Goal: Task Accomplishment & Management: Complete application form

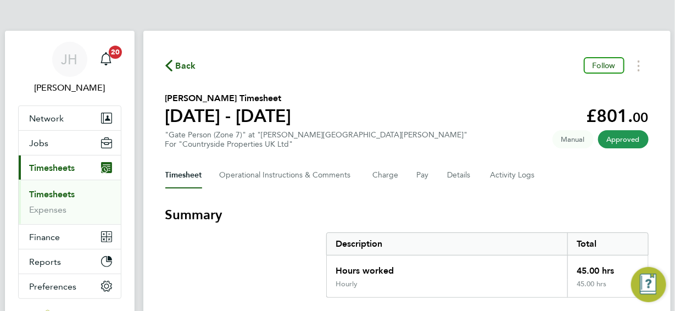
click at [176, 64] on span "Back" at bounding box center [186, 65] width 20 height 13
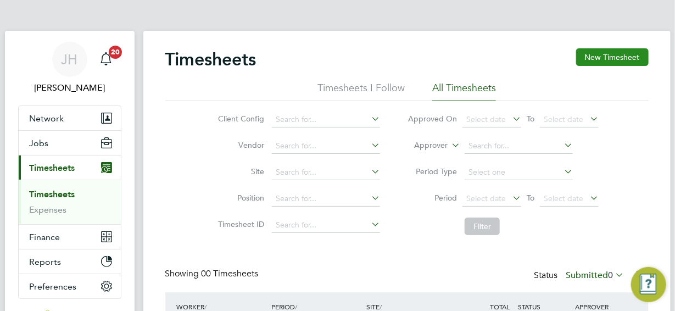
click at [591, 55] on button "New Timesheet" at bounding box center [612, 57] width 72 height 18
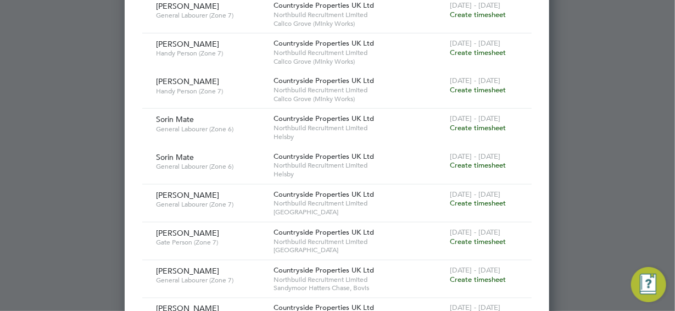
scroll to position [494, 0]
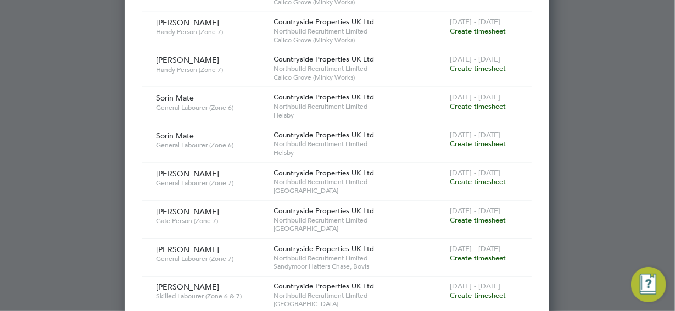
click at [484, 178] on span "Create timesheet" at bounding box center [478, 181] width 56 height 9
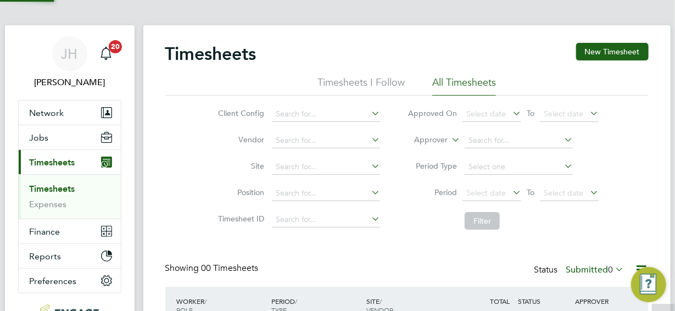
scroll to position [0, 0]
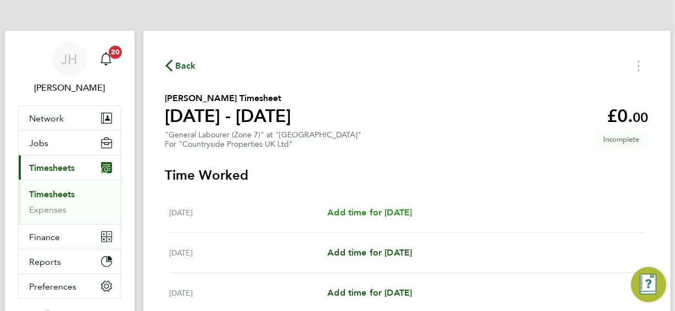
click at [375, 211] on span "Add time for Mon 04 Aug" at bounding box center [369, 212] width 85 height 10
select select "30"
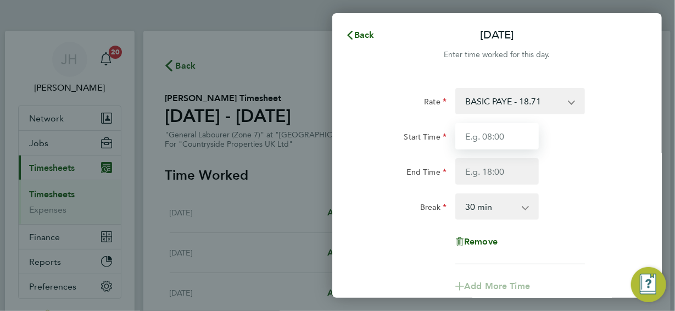
click at [483, 139] on input "Start Time" at bounding box center [496, 136] width 83 height 26
type input "07:30"
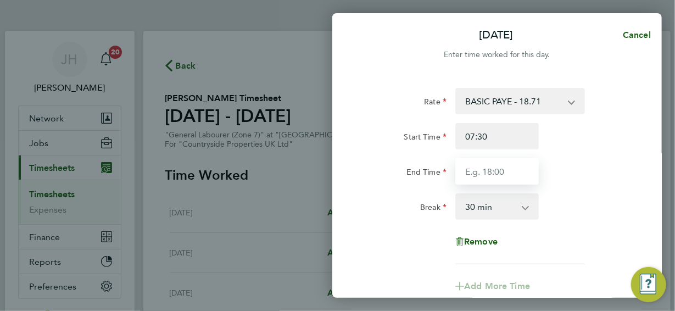
click at [491, 172] on input "End Time" at bounding box center [496, 171] width 83 height 26
type input "17:00"
click at [527, 232] on div "Rate BASIC PAYE - 18.71 Start Time 07:30 End Time 17:00 Break 0 min 15 min 30 m…" at bounding box center [497, 176] width 268 height 176
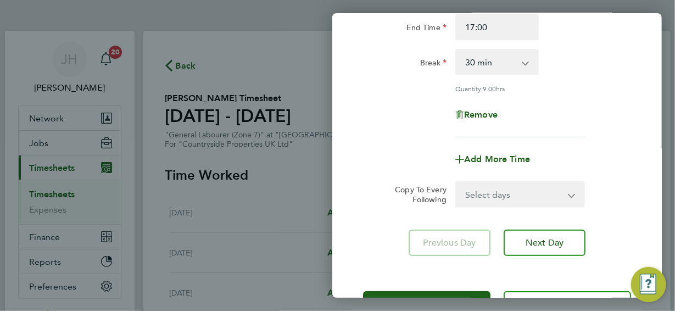
scroll to position [165, 0]
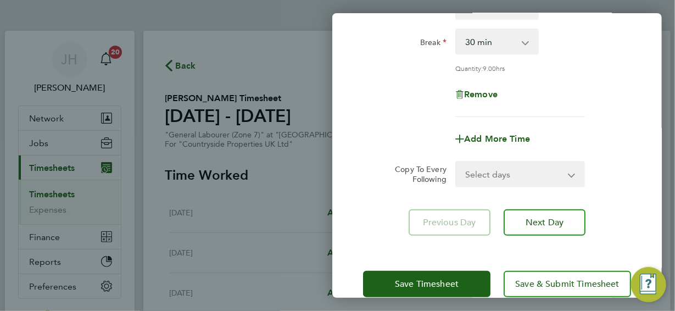
click at [572, 176] on app-icon-cross-button at bounding box center [577, 174] width 13 height 24
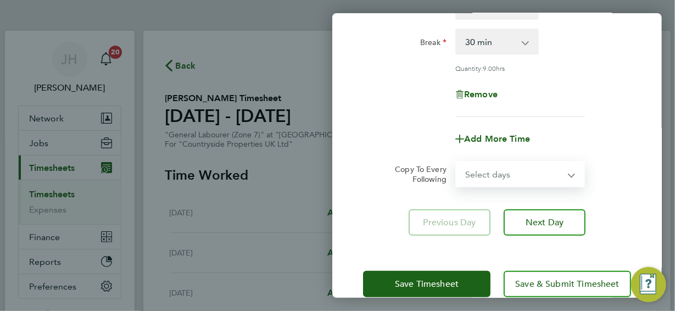
click at [571, 173] on select "Select days Day Weekday (Mon-Fri) Weekend (Sat-Sun) Tuesday Wednesday Thursday …" at bounding box center [513, 174] width 115 height 24
select select "WEEKDAY"
click at [456, 162] on select "Select days Day Weekday (Mon-Fri) Weekend (Sat-Sun) Tuesday Wednesday Thursday …" at bounding box center [513, 174] width 115 height 24
select select "2025-08-10"
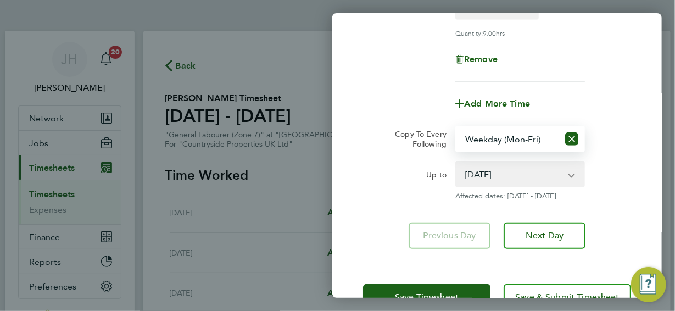
scroll to position [232, 0]
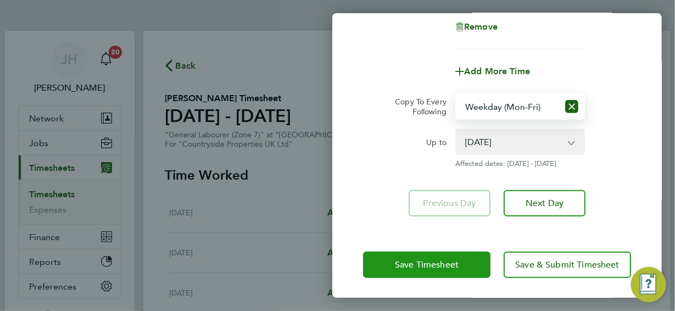
click at [446, 267] on span "Save Timesheet" at bounding box center [427, 264] width 64 height 11
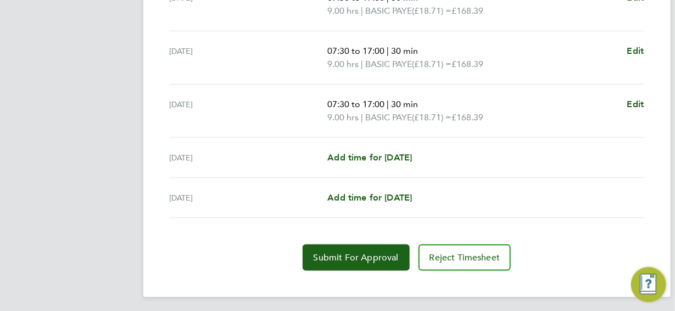
scroll to position [480, 0]
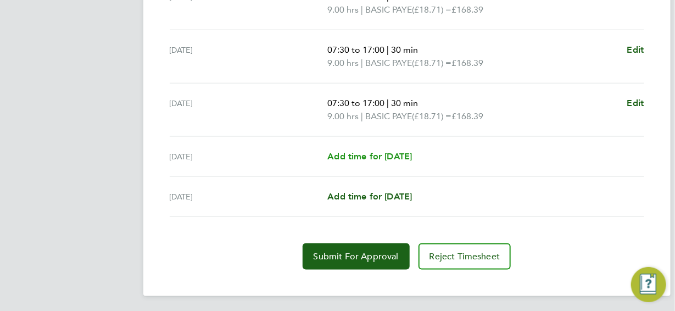
click at [401, 154] on span "Add time for Sat 09 Aug" at bounding box center [369, 156] width 85 height 10
select select "30"
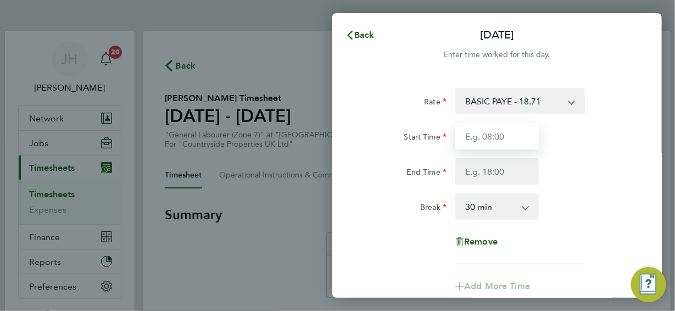
click at [484, 137] on input "Start Time" at bounding box center [496, 136] width 83 height 26
type input "07:30"
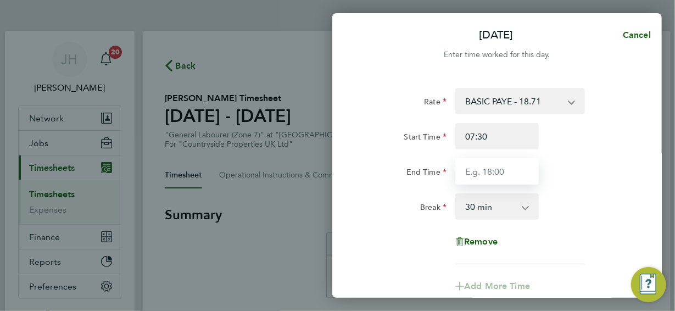
click at [495, 168] on input "End Time" at bounding box center [496, 171] width 83 height 26
type input "15:00"
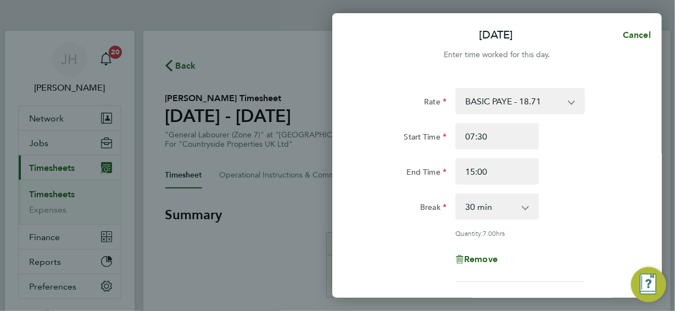
click at [564, 236] on div "Rate BASIC PAYE - 18.71 Start Time 07:30 End Time 15:00 Break 0 min 15 min 30 m…" at bounding box center [497, 185] width 268 height 194
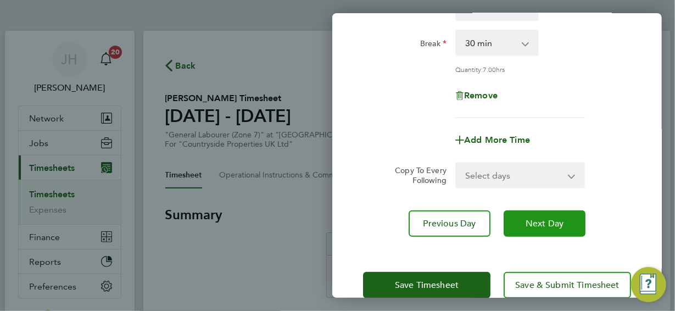
scroll to position [165, 0]
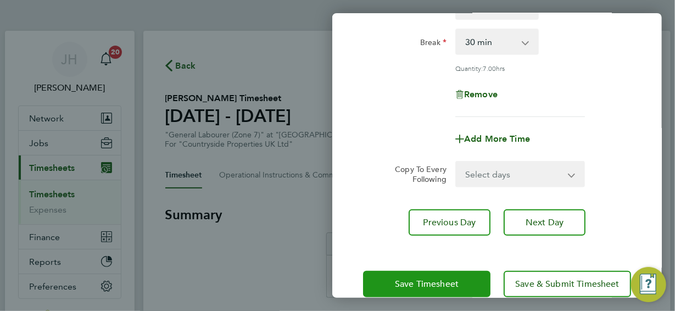
click at [440, 282] on span "Save Timesheet" at bounding box center [427, 283] width 64 height 11
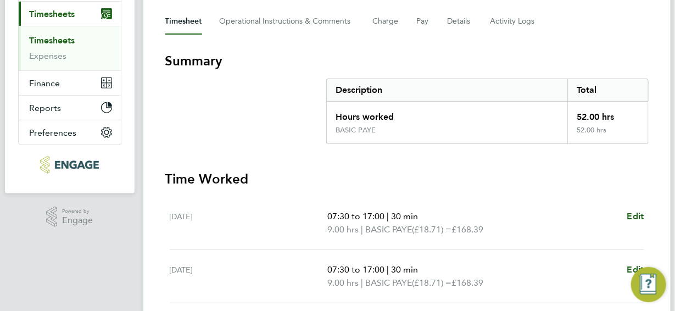
scroll to position [220, 0]
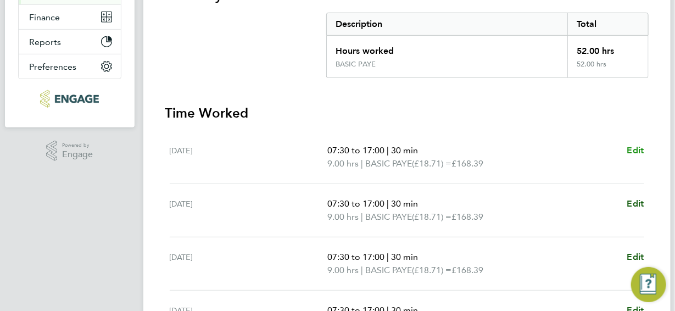
click at [633, 148] on span "Edit" at bounding box center [635, 150] width 17 height 10
select select "30"
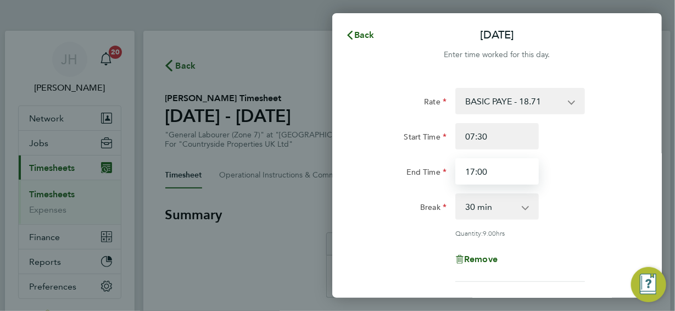
click at [476, 172] on input "17:00" at bounding box center [496, 171] width 83 height 26
drag, startPoint x: 489, startPoint y: 172, endPoint x: 465, endPoint y: 172, distance: 23.6
click at [465, 172] on input "17:00" at bounding box center [496, 171] width 83 height 26
type input "16:30"
click at [558, 233] on div "Quantity: 9.00 hrs" at bounding box center [520, 232] width 130 height 9
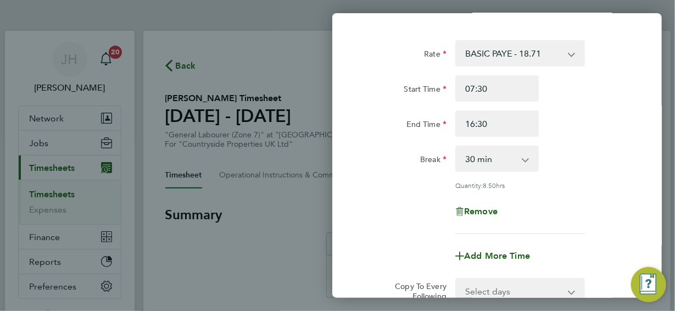
scroll to position [110, 0]
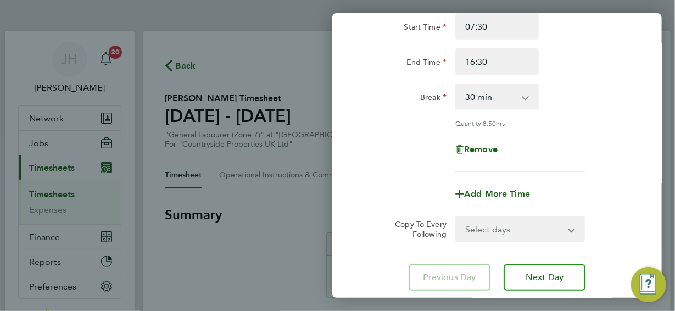
click at [571, 230] on select "Select days Day Weekday (Mon-Fri) Weekend (Sat-Sun) Tuesday Wednesday Thursday …" at bounding box center [513, 229] width 115 height 24
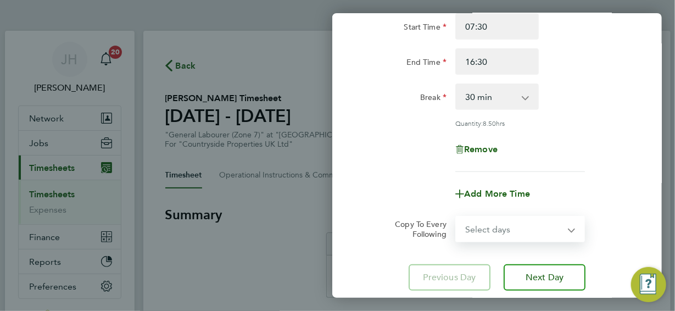
select select "WEEKDAY"
click at [456, 217] on select "Select days Day Weekday (Mon-Fri) Weekend (Sat-Sun) Tuesday Wednesday Thursday …" at bounding box center [513, 229] width 115 height 24
select select "2025-08-10"
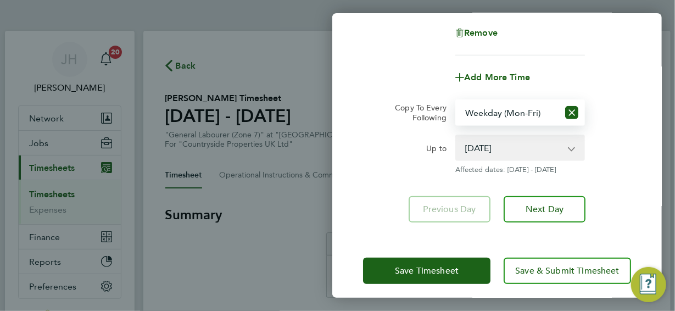
scroll to position [232, 0]
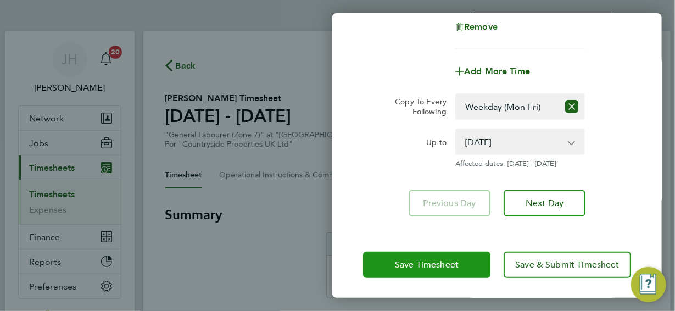
click at [446, 262] on span "Save Timesheet" at bounding box center [427, 264] width 64 height 11
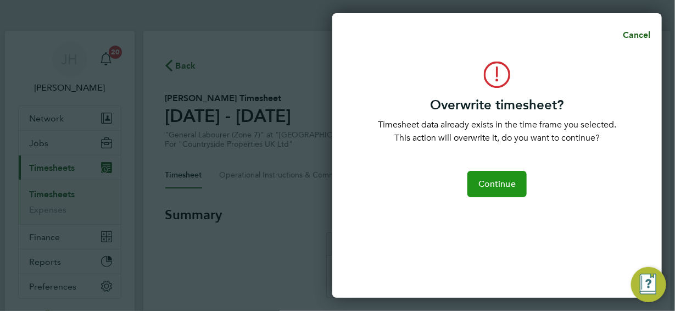
click at [502, 189] on button "Continue" at bounding box center [496, 184] width 59 height 26
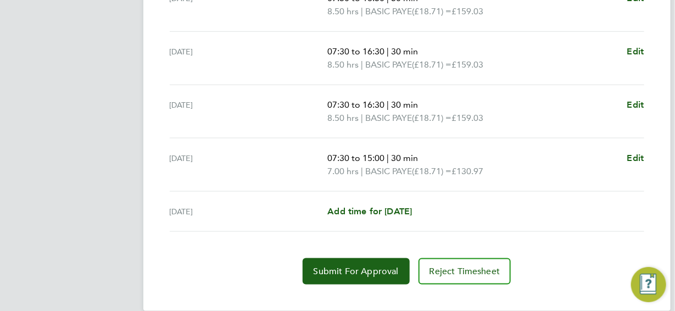
scroll to position [493, 0]
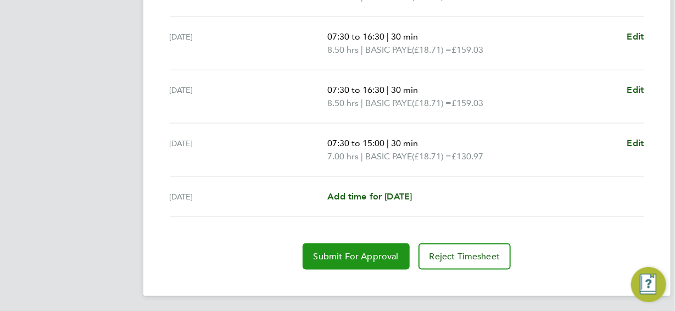
click at [368, 255] on span "Submit For Approval" at bounding box center [355, 256] width 85 height 11
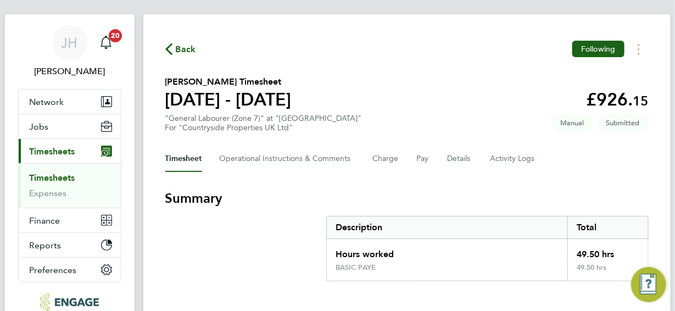
scroll to position [0, 0]
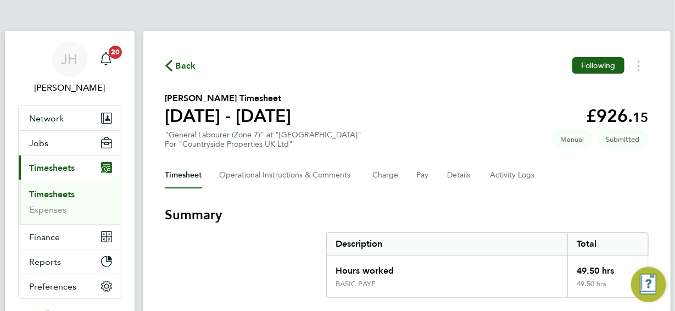
click at [172, 64] on span "Back" at bounding box center [180, 65] width 31 height 10
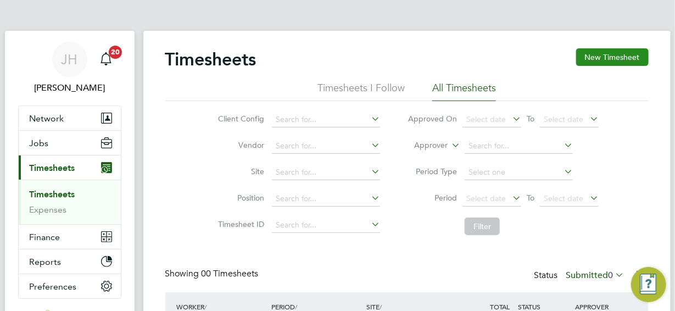
click at [607, 57] on button "New Timesheet" at bounding box center [612, 57] width 72 height 18
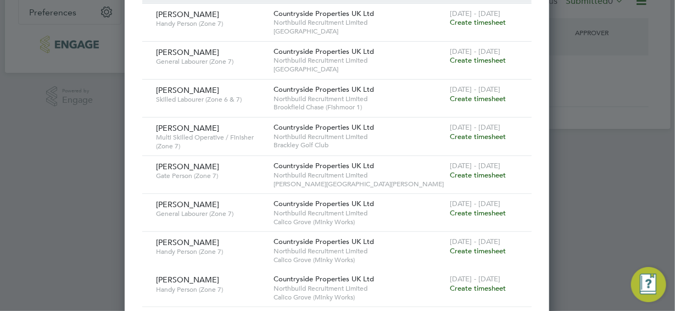
scroll to position [274, 0]
click at [467, 59] on span "Create timesheet" at bounding box center [478, 59] width 56 height 9
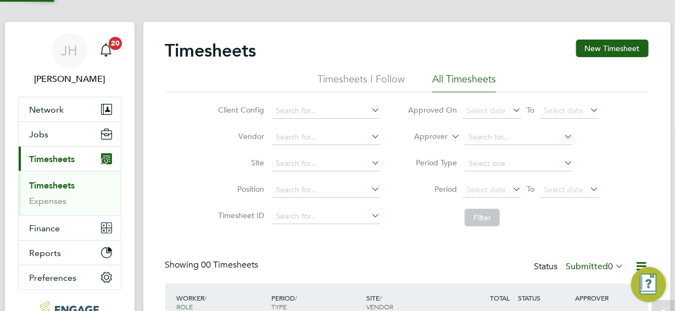
scroll to position [0, 0]
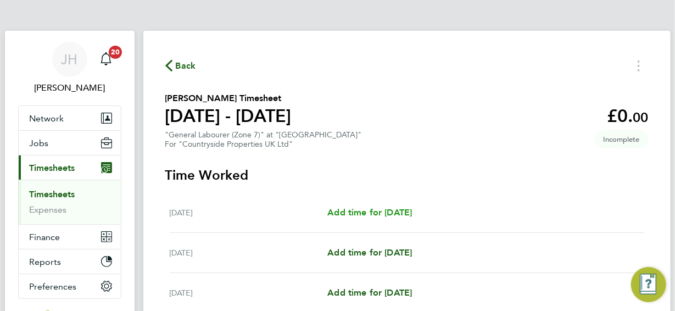
click at [388, 215] on span "Add time for Mon 04 Aug" at bounding box center [369, 212] width 85 height 10
select select "30"
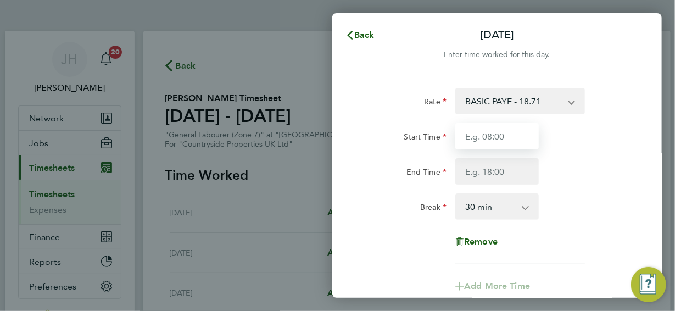
click at [502, 139] on input "Start Time" at bounding box center [496, 136] width 83 height 26
type input "07:30"
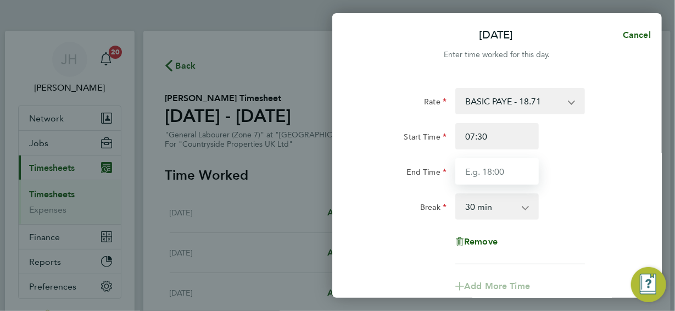
click at [495, 173] on input "End Time" at bounding box center [496, 171] width 83 height 26
type input "17:00"
click at [581, 242] on div "Rate BASIC PAYE - 18.71 Start Time 07:30 End Time 17:00 Break 0 min 15 min 30 m…" at bounding box center [497, 176] width 268 height 176
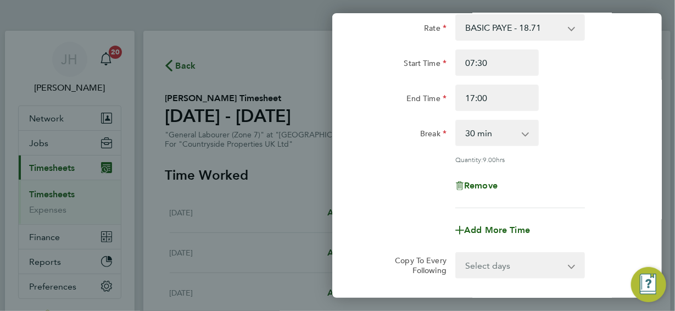
scroll to position [165, 0]
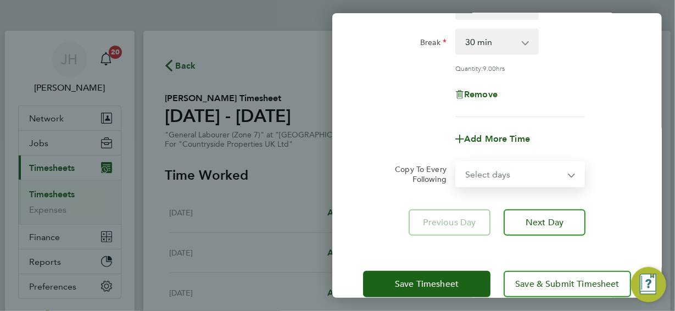
click at [571, 176] on select "Select days Day Weekday (Mon-Fri) Weekend (Sat-Sun) Tuesday Wednesday Thursday …" at bounding box center [513, 174] width 115 height 24
select select "WEEKDAY"
click at [456, 162] on select "Select days Day Weekday (Mon-Fri) Weekend (Sat-Sun) Tuesday Wednesday Thursday …" at bounding box center [513, 174] width 115 height 24
select select "2025-08-10"
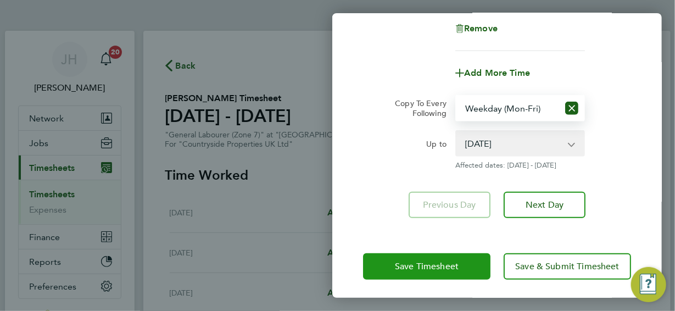
scroll to position [232, 0]
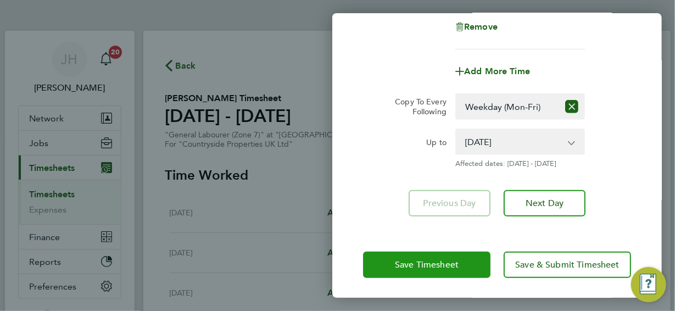
click at [438, 268] on button "Save Timesheet" at bounding box center [426, 264] width 127 height 26
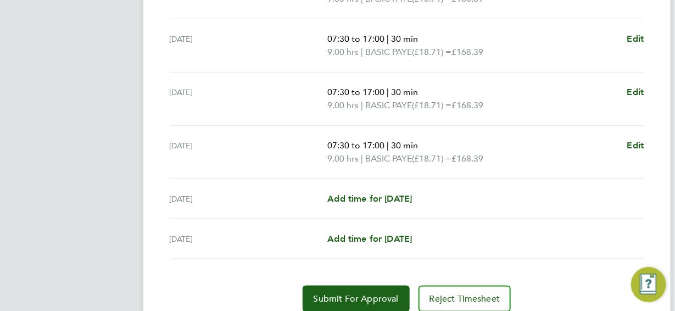
scroll to position [439, 0]
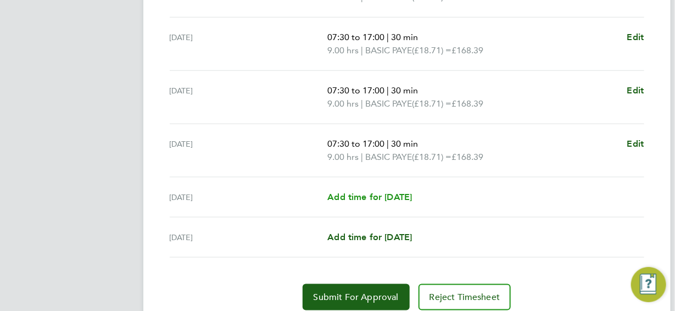
click at [389, 194] on span "Add time for Sat 09 Aug" at bounding box center [369, 197] width 85 height 10
select select "30"
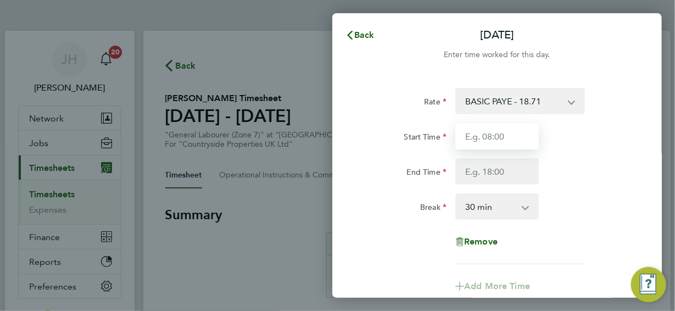
click at [490, 137] on input "Start Time" at bounding box center [496, 136] width 83 height 26
type input "07:30"
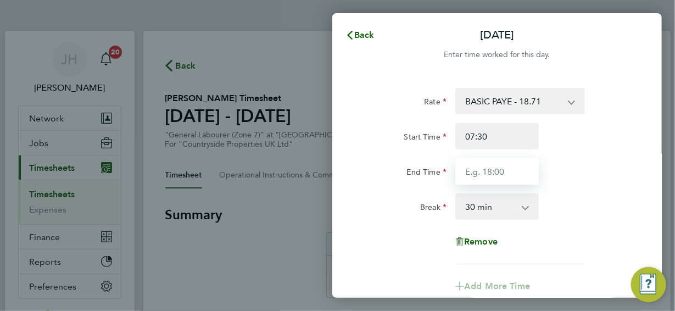
click at [496, 174] on input "End Time" at bounding box center [496, 171] width 83 height 26
type input "15:00"
click at [564, 218] on div "Break 0 min 15 min 30 min 45 min 60 min 75 min 90 min" at bounding box center [496, 206] width 277 height 26
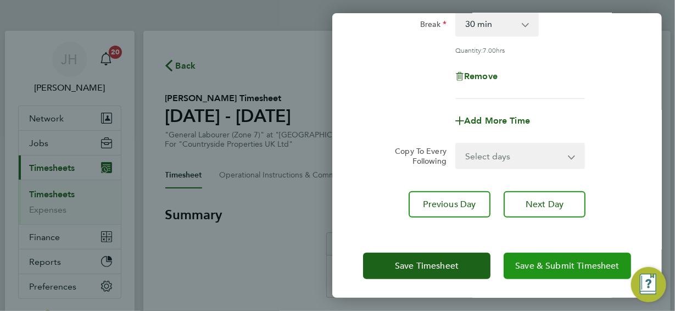
scroll to position [184, 0]
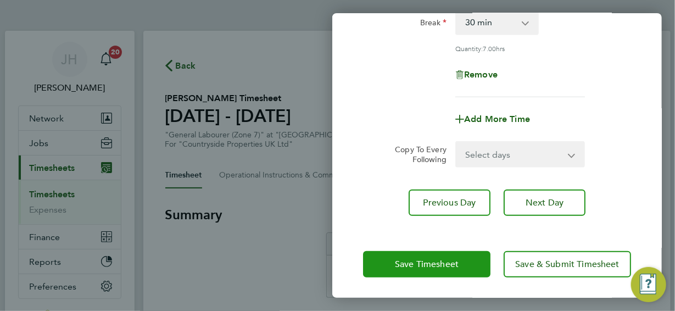
click at [459, 265] on button "Save Timesheet" at bounding box center [426, 264] width 127 height 26
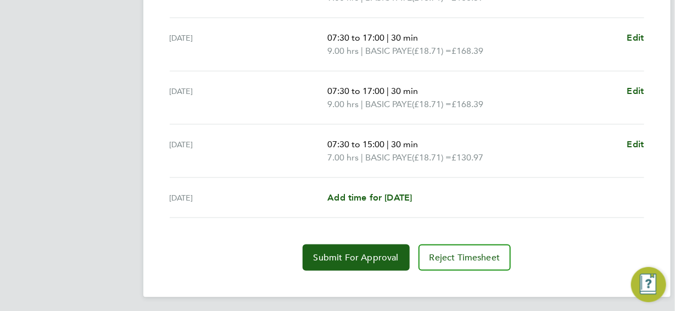
scroll to position [493, 0]
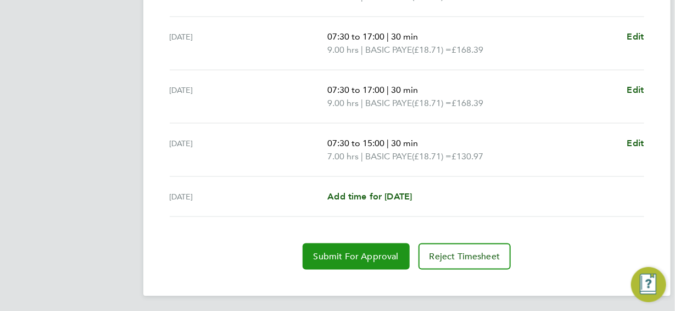
click at [365, 255] on span "Submit For Approval" at bounding box center [355, 256] width 85 height 11
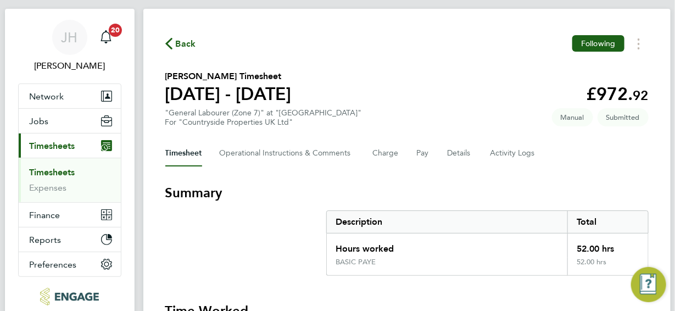
scroll to position [0, 0]
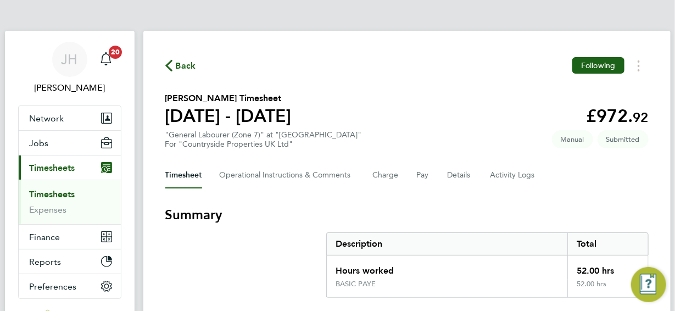
click at [180, 65] on span "Back" at bounding box center [186, 65] width 20 height 13
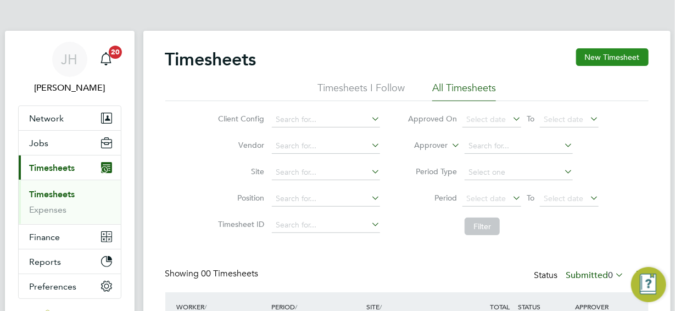
click at [601, 58] on button "New Timesheet" at bounding box center [612, 57] width 72 height 18
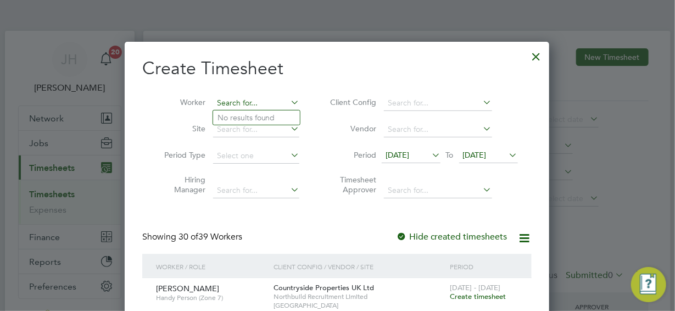
click at [231, 102] on input at bounding box center [256, 103] width 86 height 15
click at [239, 116] on li "Sam uel Aylward" at bounding box center [281, 117] width 136 height 15
type input "Samuel Aylward"
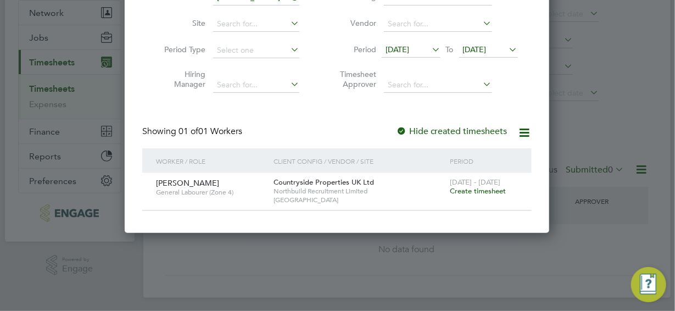
scroll to position [109, 0]
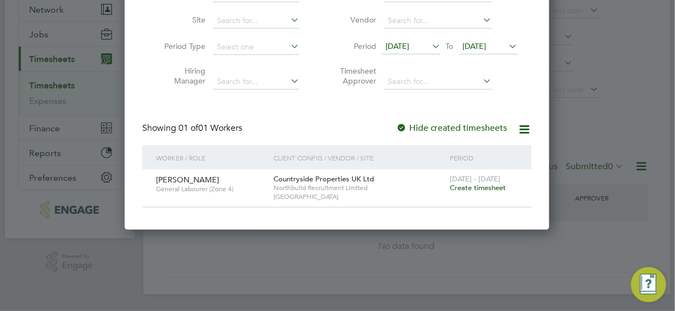
click at [470, 187] on span "Create timesheet" at bounding box center [478, 187] width 56 height 9
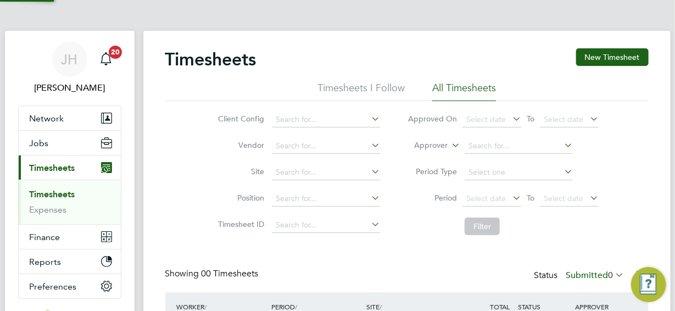
scroll to position [0, 0]
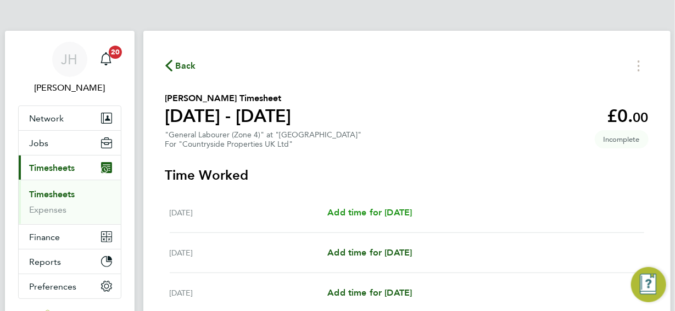
click at [362, 212] on span "Add time for Mon 04 Aug" at bounding box center [369, 212] width 85 height 10
select select "30"
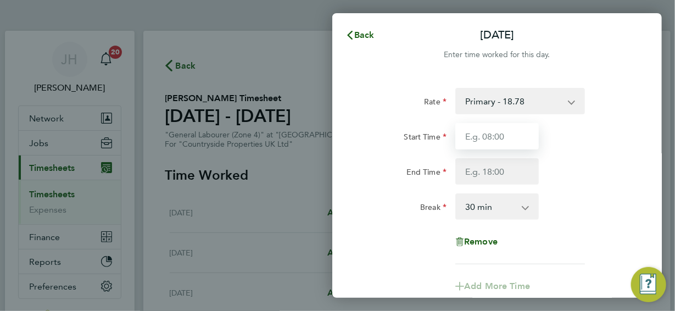
click at [503, 134] on input "Start Time" at bounding box center [496, 136] width 83 height 26
type input "07:30"
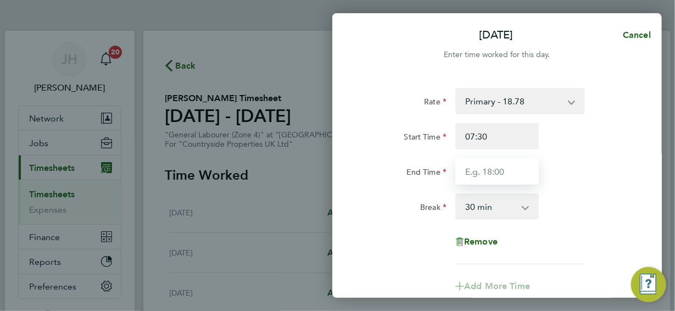
click at [491, 167] on input "End Time" at bounding box center [496, 171] width 83 height 26
type input "16:30"
click at [561, 218] on div "Break 0 min 15 min 30 min 45 min 60 min 75 min 90 min" at bounding box center [496, 206] width 277 height 26
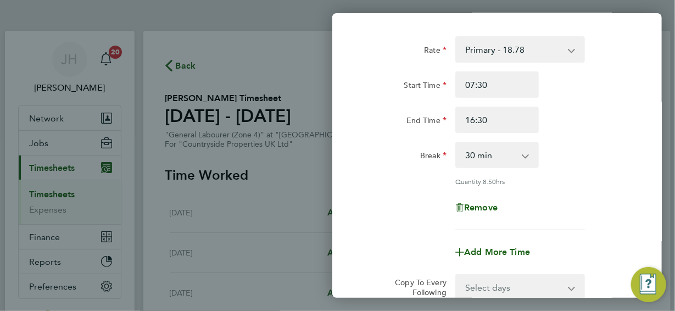
scroll to position [165, 0]
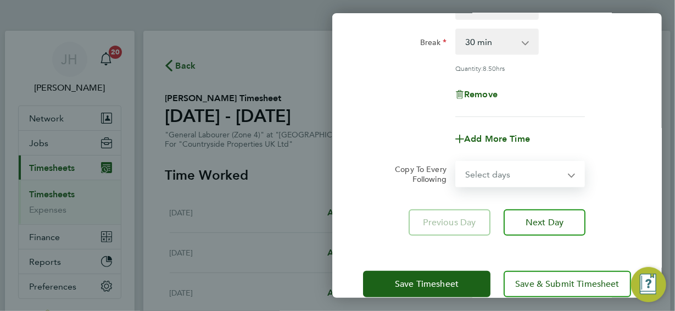
click at [571, 173] on select "Select days Day Weekday (Mon-Fri) Weekend (Sat-Sun) Tuesday Wednesday Thursday …" at bounding box center [513, 174] width 115 height 24
select select "WEEKDAY"
click at [456, 162] on select "Select days Day Weekday (Mon-Fri) Weekend (Sat-Sun) Tuesday Wednesday Thursday …" at bounding box center [513, 174] width 115 height 24
select select "2025-08-10"
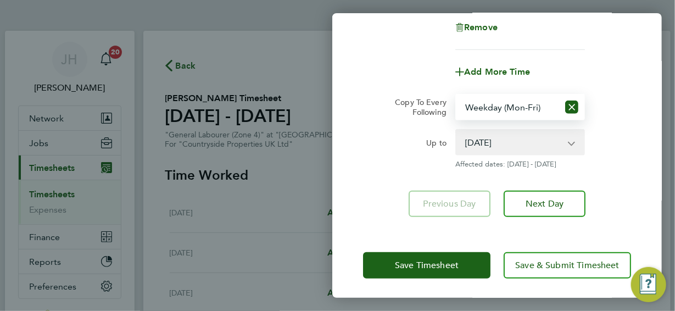
scroll to position [232, 0]
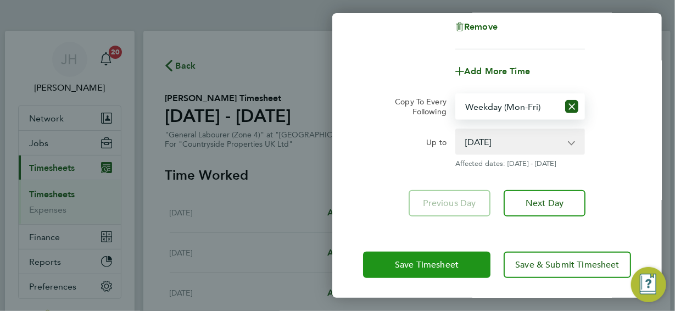
click at [460, 265] on button "Save Timesheet" at bounding box center [426, 264] width 127 height 26
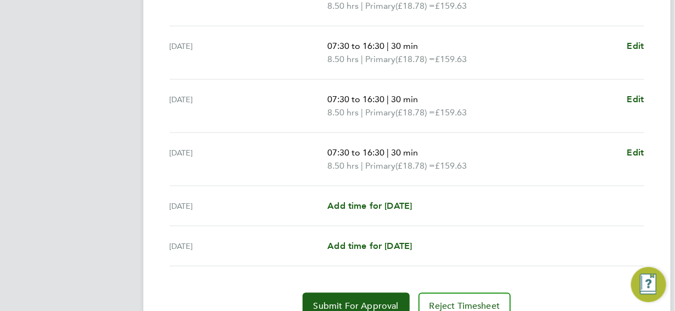
scroll to position [480, 0]
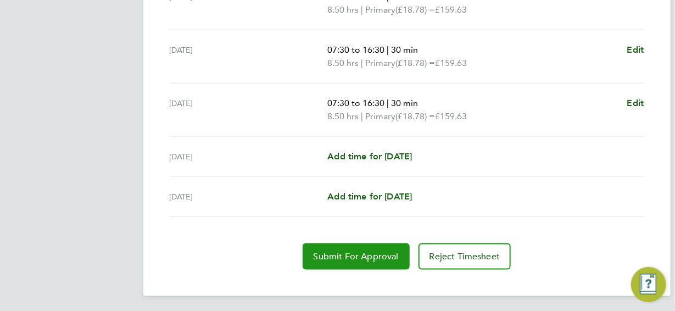
click at [373, 255] on span "Submit For Approval" at bounding box center [355, 256] width 85 height 11
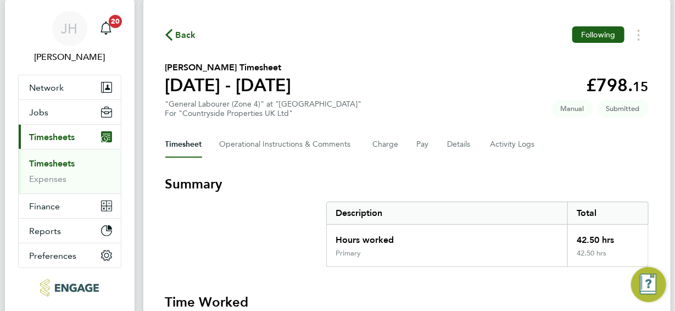
scroll to position [0, 0]
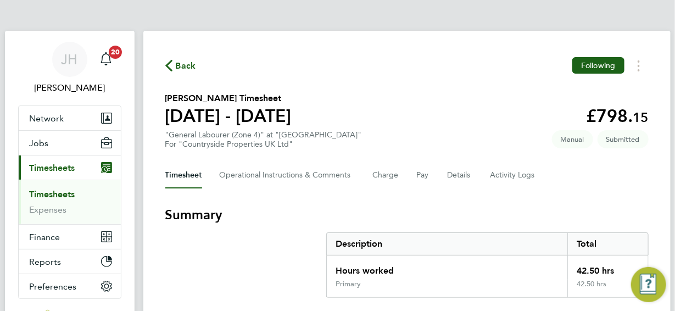
click at [181, 66] on span "Back" at bounding box center [186, 65] width 20 height 13
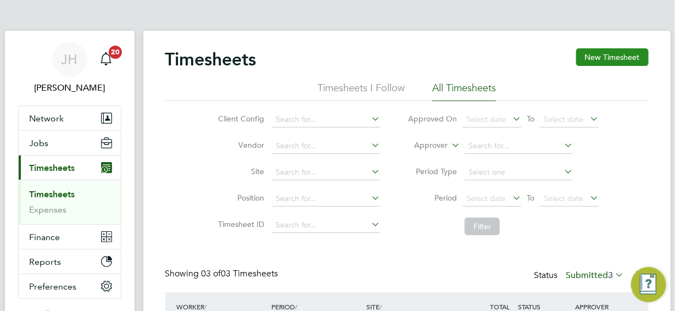
click at [603, 58] on button "New Timesheet" at bounding box center [612, 57] width 72 height 18
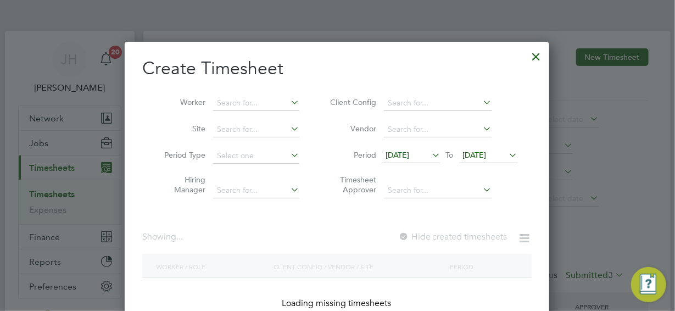
scroll to position [1573, 425]
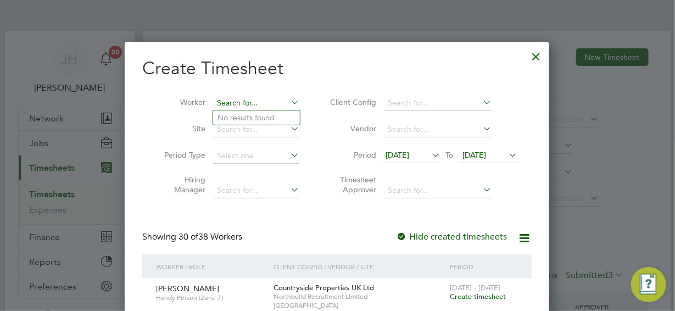
click at [234, 103] on input at bounding box center [256, 103] width 86 height 15
click at [239, 116] on li "Kevin Gwilliam" at bounding box center [281, 117] width 136 height 15
type input "Kevin Gwilliam"
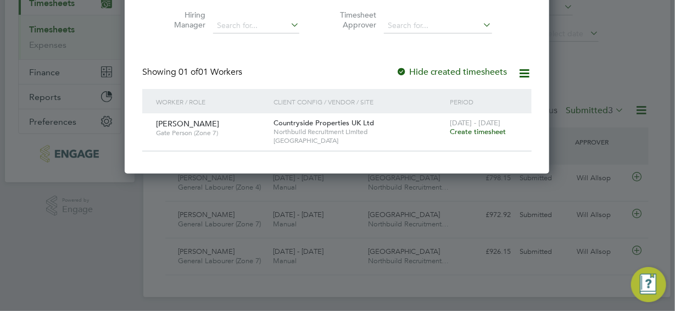
click at [478, 132] on span "Create timesheet" at bounding box center [478, 131] width 56 height 9
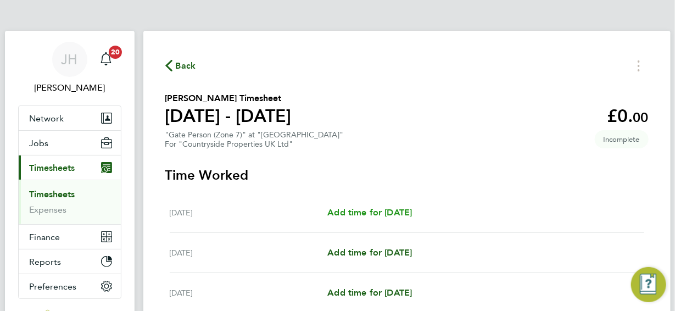
click at [391, 212] on span "Add time for Mon 04 Aug" at bounding box center [369, 212] width 85 height 10
select select "30"
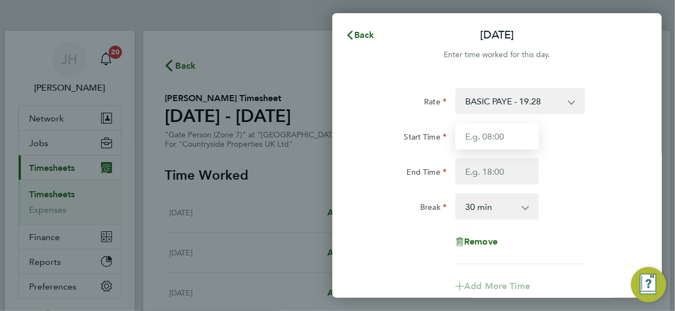
click at [497, 137] on input "Start Time" at bounding box center [496, 136] width 83 height 26
type input "07:30"
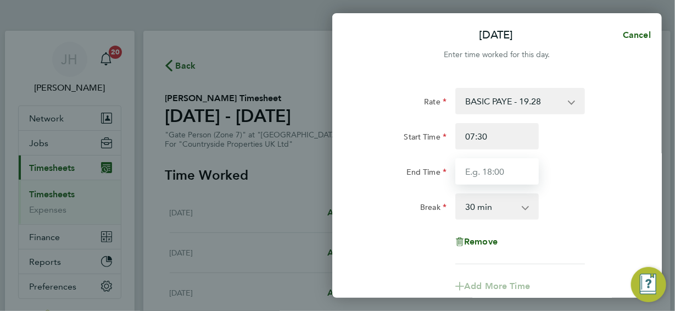
click at [498, 167] on input "End Time" at bounding box center [496, 171] width 83 height 26
type input "17:00"
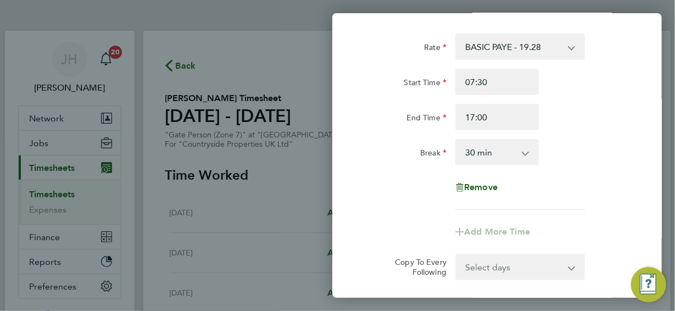
click at [531, 193] on div "Remove" at bounding box center [497, 187] width 92 height 26
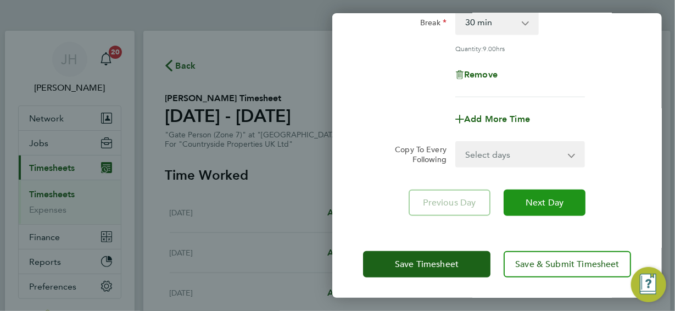
click at [535, 197] on span "Next Day" at bounding box center [544, 202] width 38 height 11
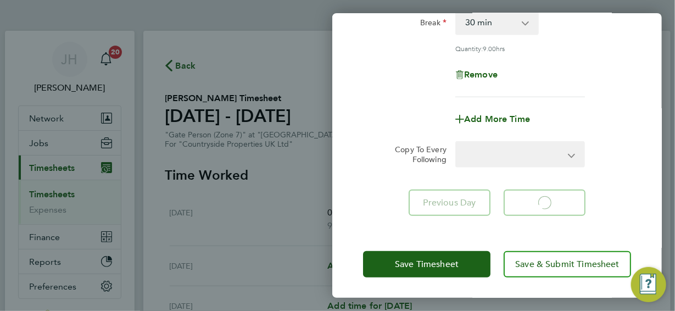
select select "30"
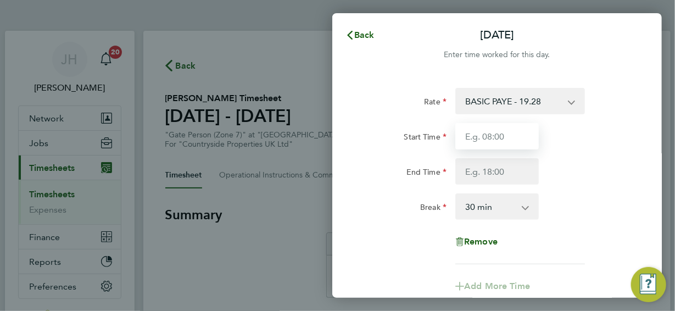
click at [503, 137] on input "Start Time" at bounding box center [496, 136] width 83 height 26
type input "07:30"
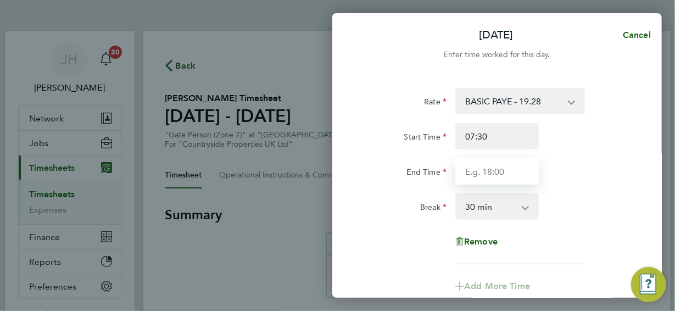
click at [501, 171] on input "End Time" at bounding box center [496, 171] width 83 height 26
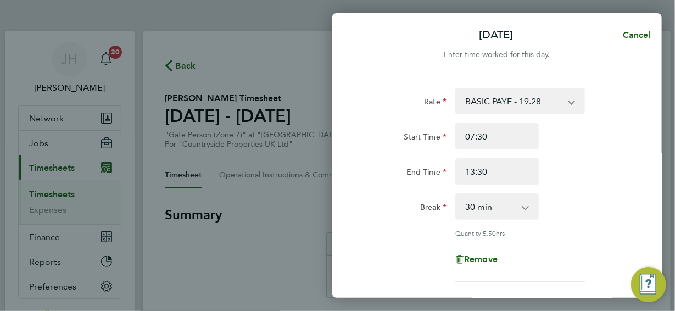
click at [585, 244] on div "Rate BASIC PAYE - 19.28 Start Time 07:30 End Time 13:30 Break 0 min 15 min 30 m…" at bounding box center [497, 185] width 268 height 194
click at [487, 172] on input "13:30" at bounding box center [496, 171] width 83 height 26
drag, startPoint x: 487, startPoint y: 172, endPoint x: 462, endPoint y: 174, distance: 25.3
click at [462, 174] on input "13:30" at bounding box center [496, 171] width 83 height 26
type input "14:00"
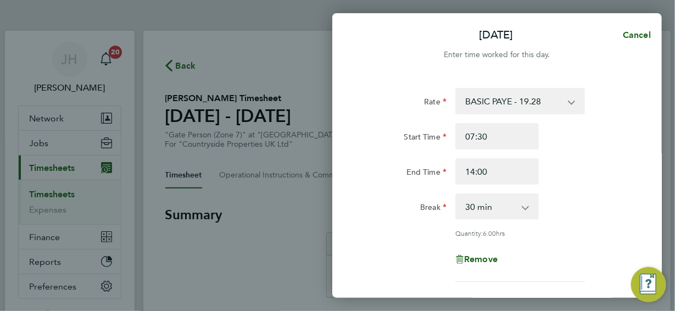
click at [570, 225] on div "Rate BASIC PAYE - 19.28 Start Time 07:30 End Time 14:00 Break 0 min 15 min 30 m…" at bounding box center [497, 185] width 268 height 194
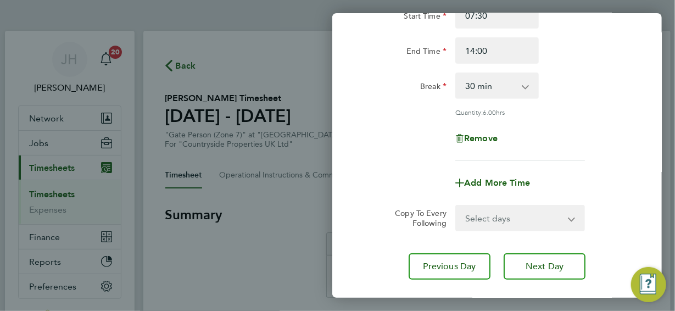
scroll to position [184, 0]
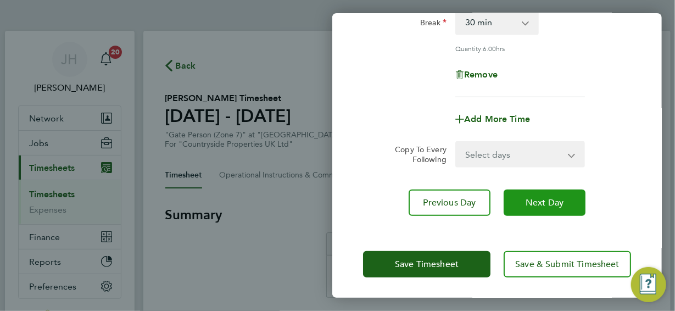
click at [541, 202] on span "Next Day" at bounding box center [544, 202] width 38 height 11
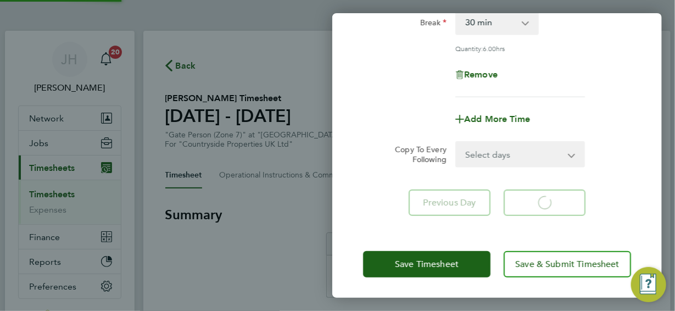
scroll to position [167, 0]
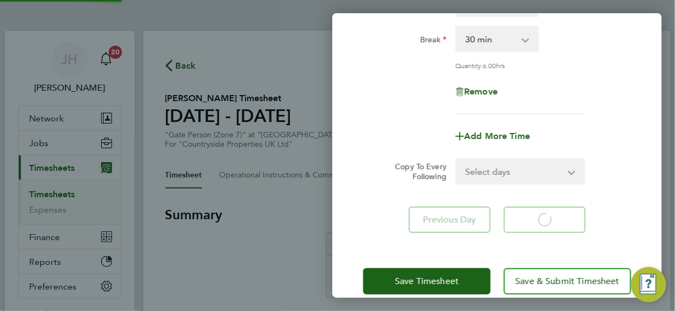
select select "30"
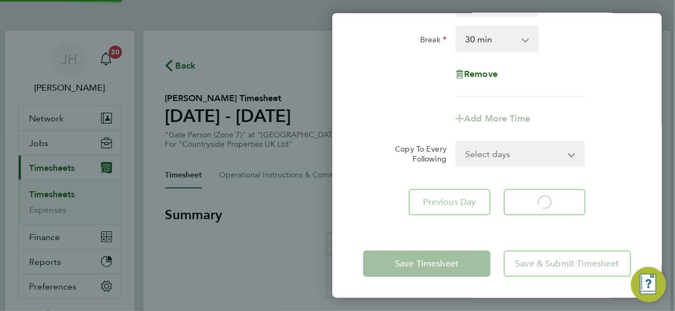
select select "30"
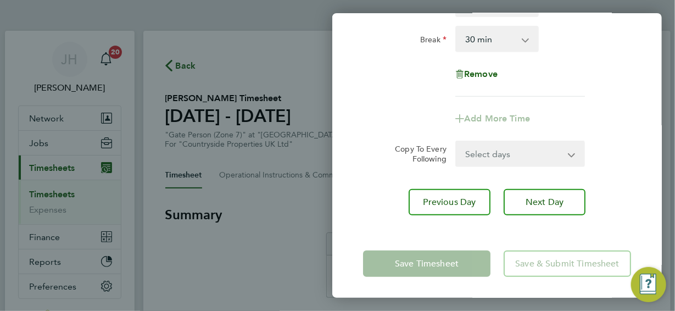
scroll to position [0, 0]
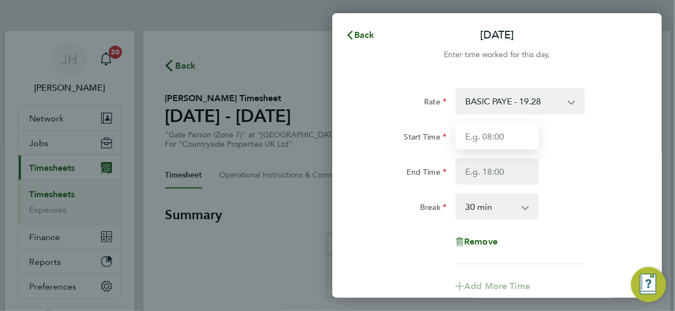
click at [503, 136] on input "Start Time" at bounding box center [496, 136] width 83 height 26
type input "07:30"
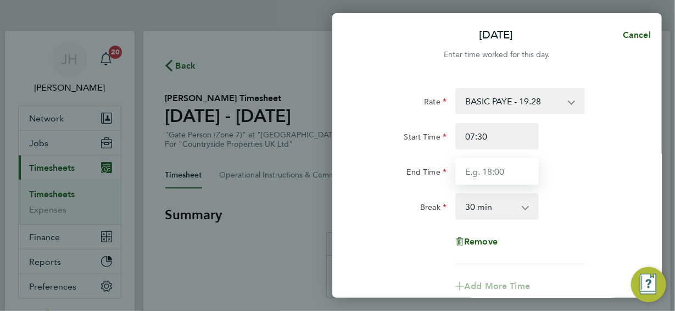
click at [498, 171] on input "End Time" at bounding box center [496, 171] width 83 height 26
type input "17:00"
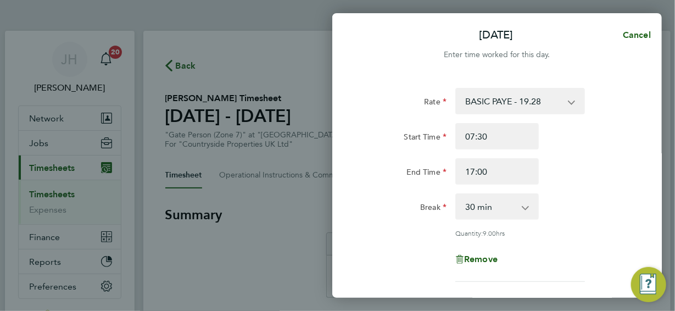
click at [548, 243] on div "Rate BASIC PAYE - 19.28 Start Time 07:30 End Time 17:00 Break 0 min 15 min 30 m…" at bounding box center [497, 185] width 268 height 194
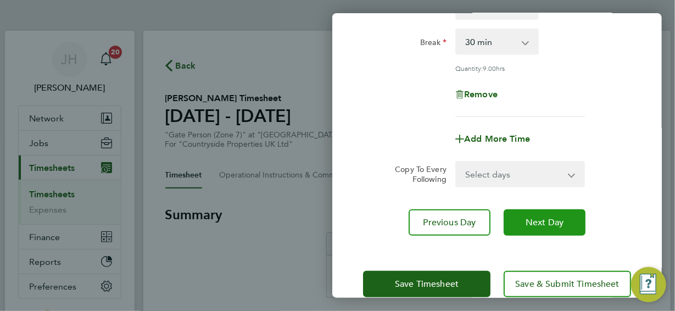
click at [547, 221] on span "Next Day" at bounding box center [544, 222] width 38 height 11
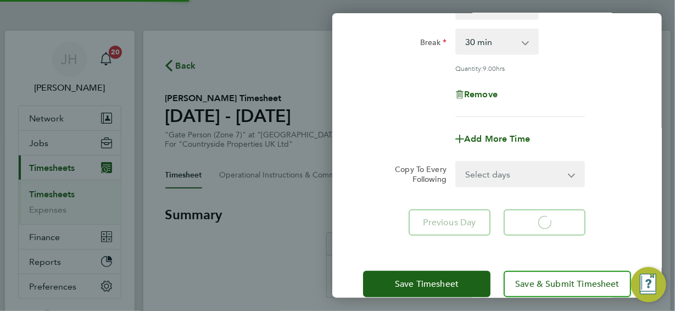
select select "30"
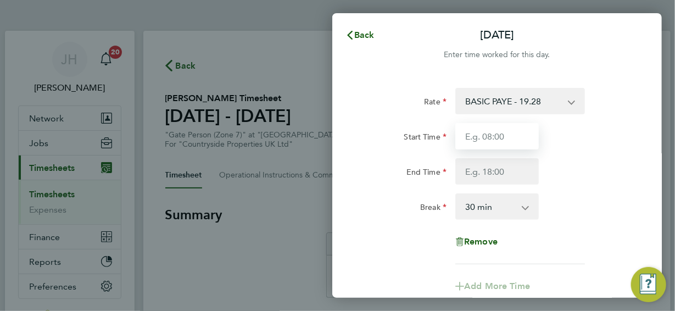
click at [506, 138] on input "Start Time" at bounding box center [496, 136] width 83 height 26
type input "07:30"
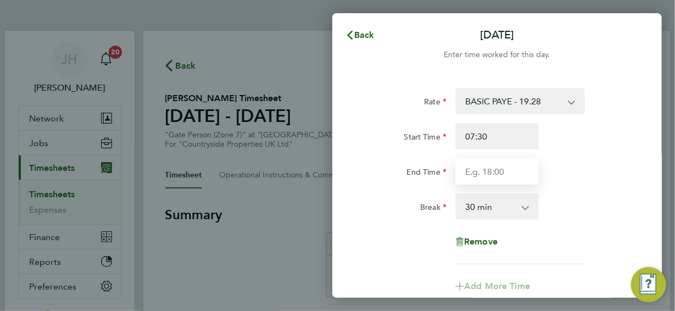
click at [500, 173] on input "End Time" at bounding box center [496, 171] width 83 height 26
type input "17:00"
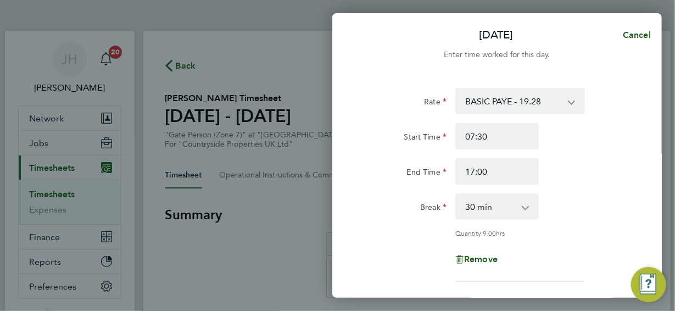
click at [522, 233] on div "Rate BASIC PAYE - 19.28 Start Time 07:30 End Time 17:00 Break 0 min 15 min 30 m…" at bounding box center [497, 185] width 268 height 194
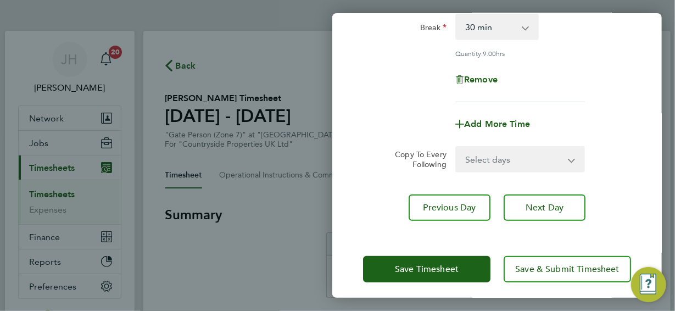
scroll to position [184, 0]
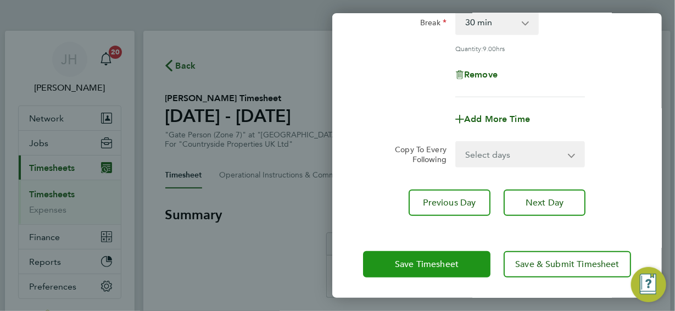
click at [445, 263] on span "Save Timesheet" at bounding box center [427, 264] width 64 height 11
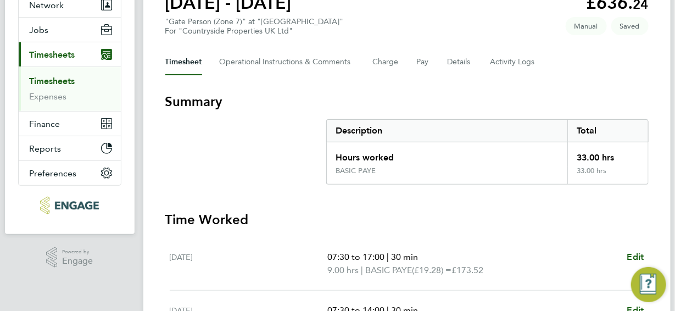
scroll to position [220, 0]
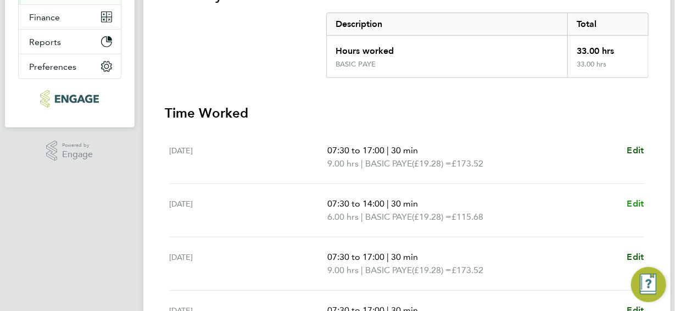
click at [637, 201] on span "Edit" at bounding box center [635, 203] width 17 height 10
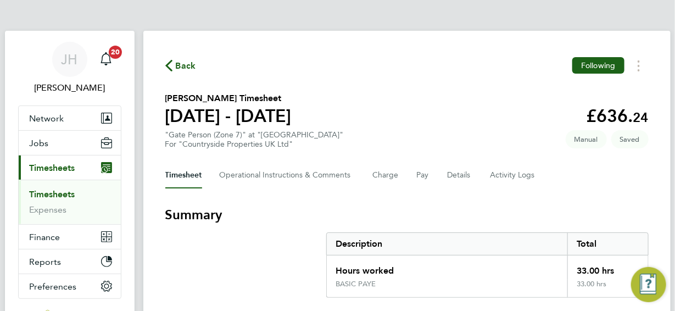
select select "30"
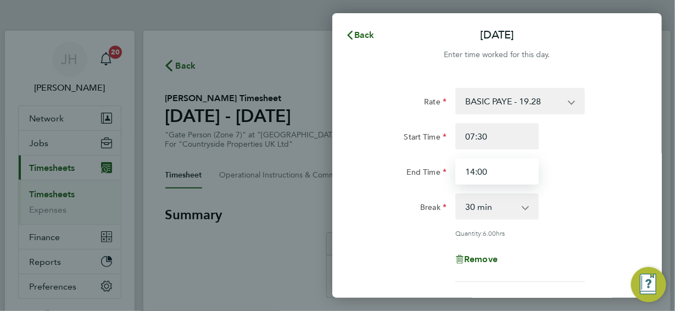
click at [486, 172] on input "14:00" at bounding box center [496, 171] width 83 height 26
drag, startPoint x: 486, startPoint y: 172, endPoint x: 466, endPoint y: 171, distance: 19.8
click at [466, 171] on input "14:00" at bounding box center [496, 171] width 83 height 26
type input "13:30"
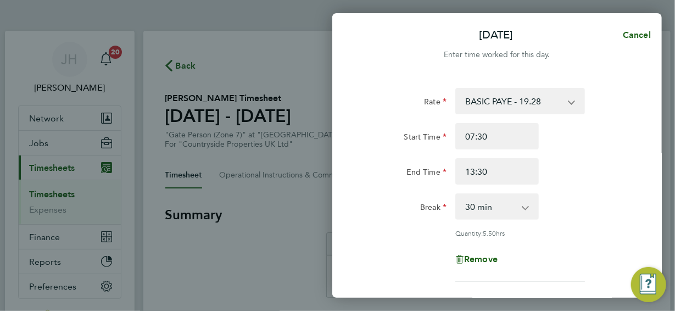
click at [570, 216] on div "Break 0 min 15 min 30 min 45 min 60 min 75 min 90 min" at bounding box center [496, 206] width 277 height 26
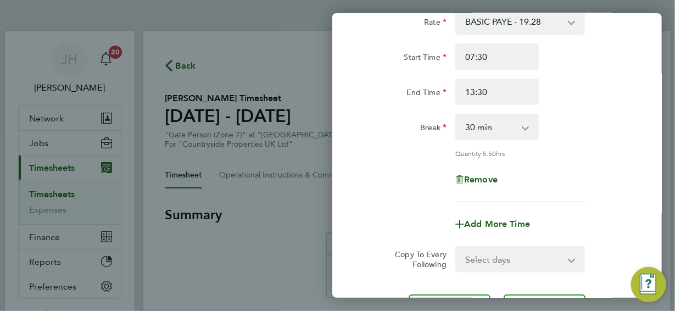
scroll to position [165, 0]
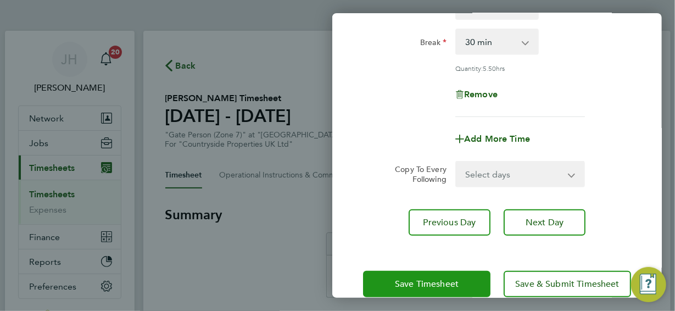
click at [444, 284] on span "Save Timesheet" at bounding box center [427, 283] width 64 height 11
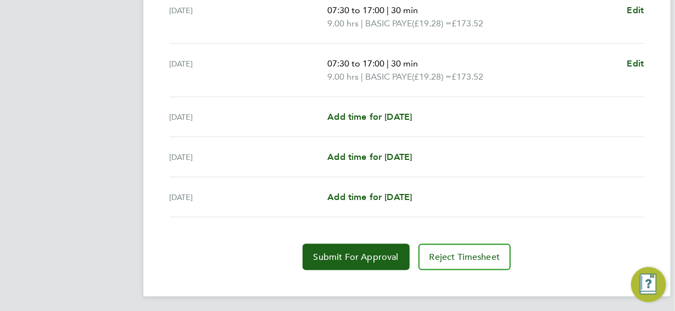
scroll to position [467, 0]
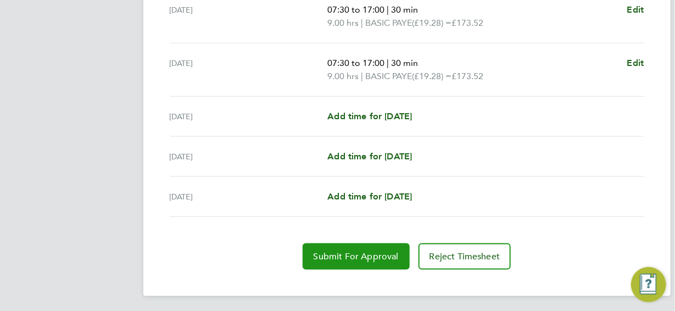
click at [366, 253] on span "Submit For Approval" at bounding box center [355, 256] width 85 height 11
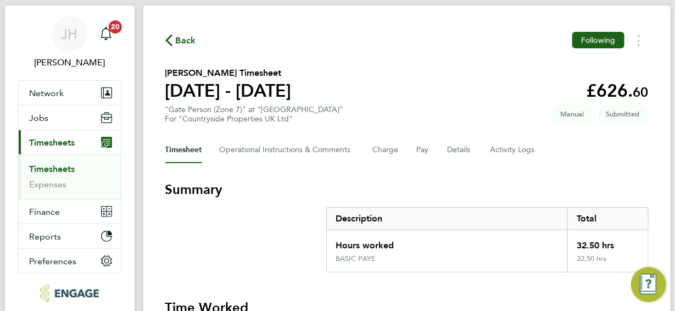
scroll to position [0, 0]
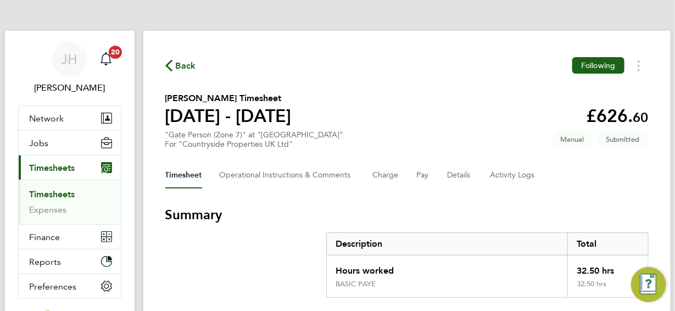
click at [182, 67] on span "Back" at bounding box center [186, 65] width 20 height 13
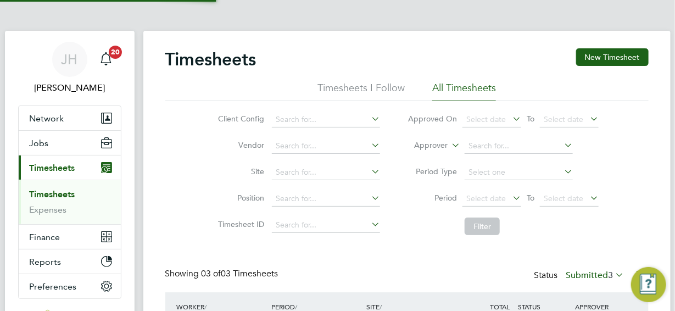
scroll to position [28, 95]
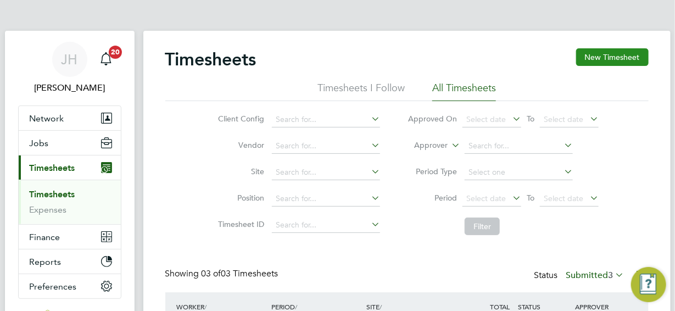
click at [614, 60] on button "New Timesheet" at bounding box center [612, 57] width 72 height 18
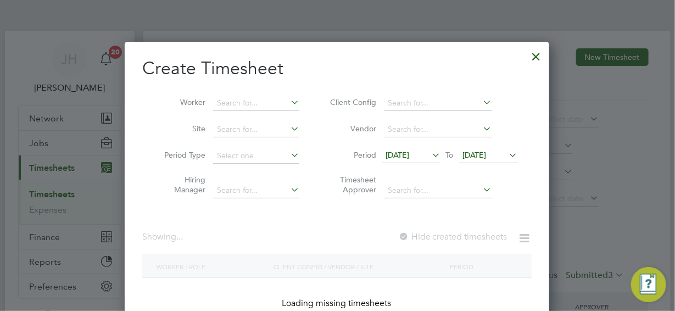
scroll to position [1573, 425]
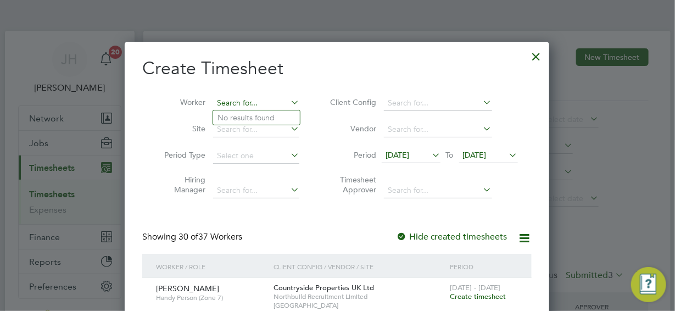
click at [227, 105] on input at bounding box center [256, 103] width 86 height 15
click at [234, 116] on b "Wayne" at bounding box center [249, 117] width 64 height 9
type input "Wayne Dolan"
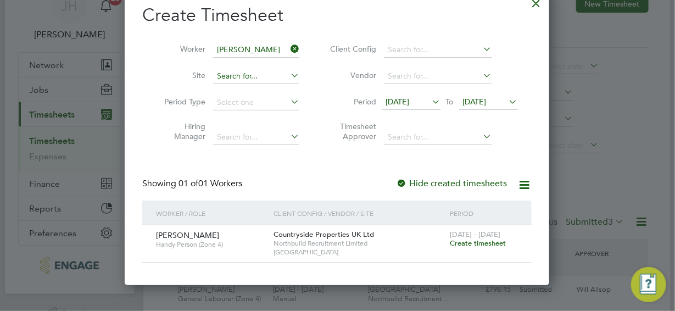
scroll to position [110, 0]
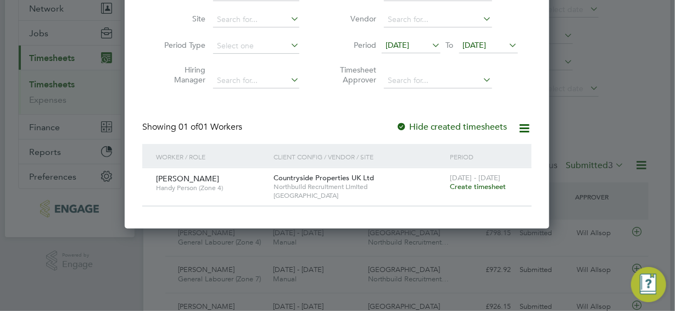
click at [473, 186] on span "Create timesheet" at bounding box center [478, 186] width 56 height 9
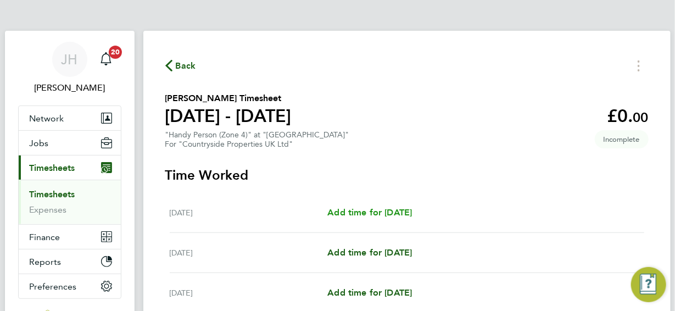
click at [385, 214] on span "Add time for Mon 04 Aug" at bounding box center [369, 212] width 85 height 10
select select "30"
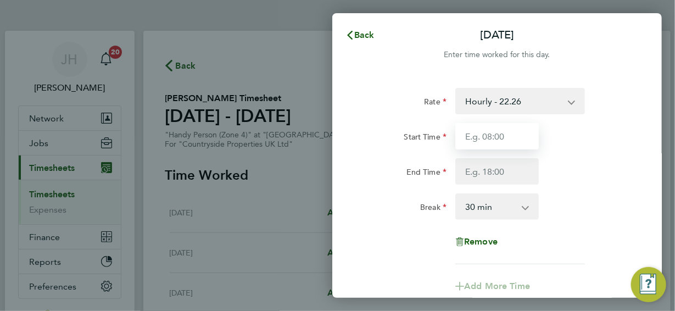
click at [503, 136] on input "Start Time" at bounding box center [496, 136] width 83 height 26
type input "07:30"
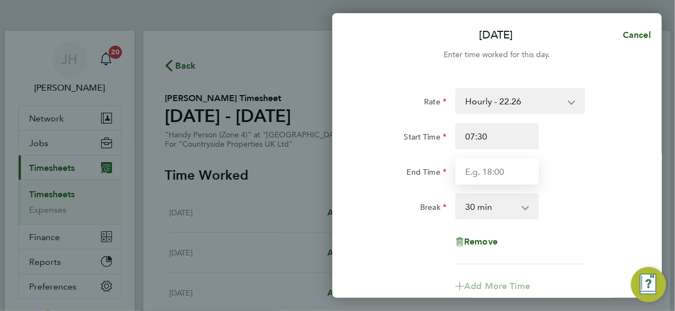
click at [485, 171] on input "End Time" at bounding box center [496, 171] width 83 height 26
type input "16:30"
click at [551, 200] on div "Break 0 min 15 min 30 min 45 min 60 min 75 min 90 min" at bounding box center [496, 206] width 277 height 26
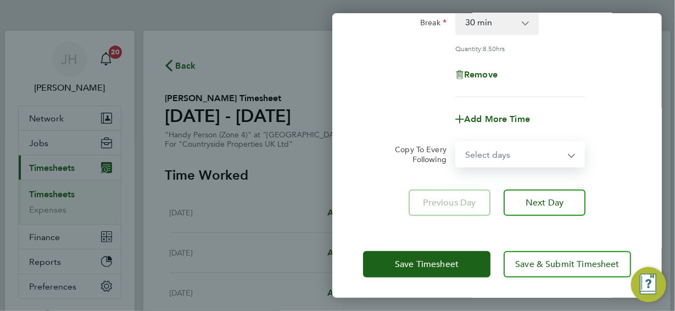
click at [570, 153] on select "Select days Day Weekday (Mon-Fri) Weekend (Sat-Sun) Tuesday Wednesday Thursday …" at bounding box center [513, 154] width 115 height 24
select select "WEEKDAY"
click at [456, 142] on select "Select days Day Weekday (Mon-Fri) Weekend (Sat-Sun) Tuesday Wednesday Thursday …" at bounding box center [513, 154] width 115 height 24
select select "2025-08-10"
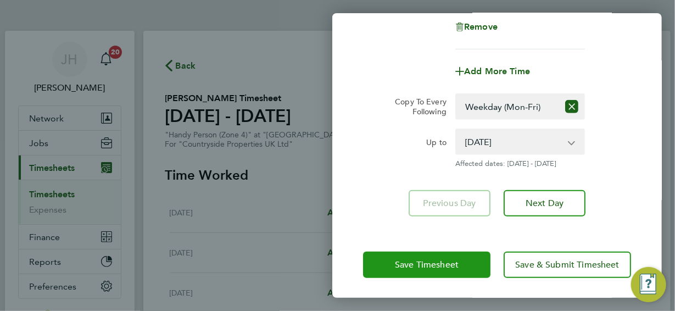
click at [444, 261] on span "Save Timesheet" at bounding box center [427, 264] width 64 height 11
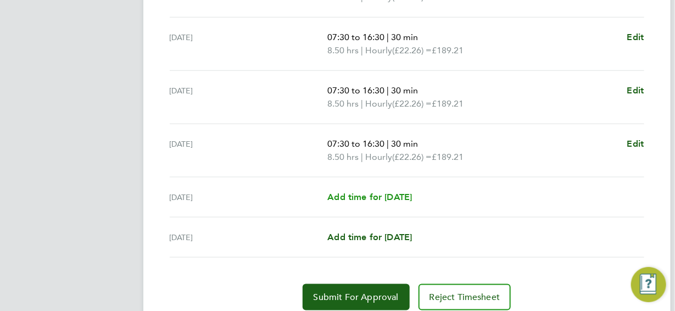
click at [387, 196] on span "Add time for Sat 09 Aug" at bounding box center [369, 197] width 85 height 10
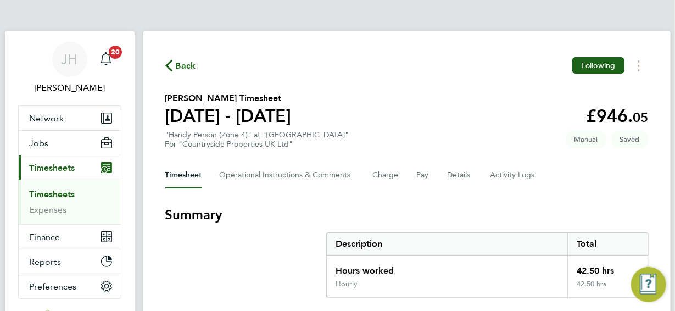
select select "30"
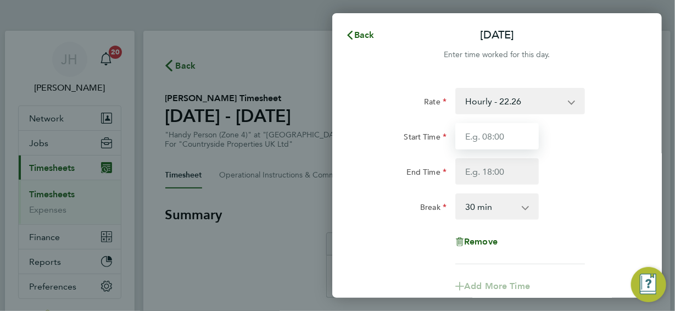
click at [500, 136] on input "Start Time" at bounding box center [496, 136] width 83 height 26
type input "07:30"
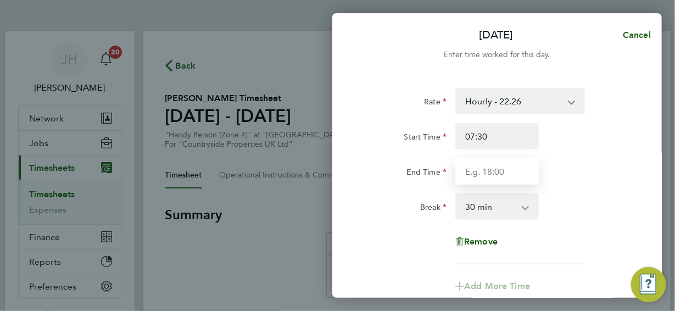
click at [492, 170] on input "End Time" at bounding box center [496, 171] width 83 height 26
type input "15:00"
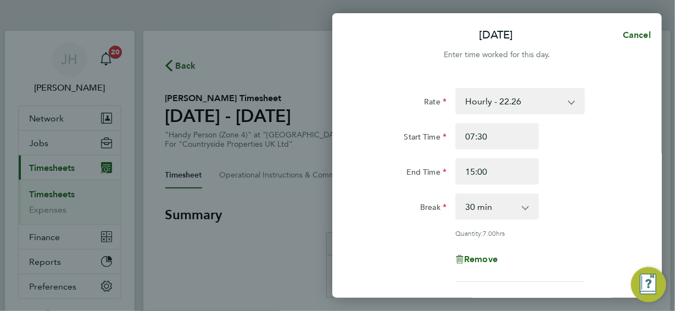
click at [551, 236] on div "Rate Hourly - 22.26 Start Time 07:30 End Time 15:00 Break 0 min 15 min 30 min 4…" at bounding box center [497, 185] width 268 height 194
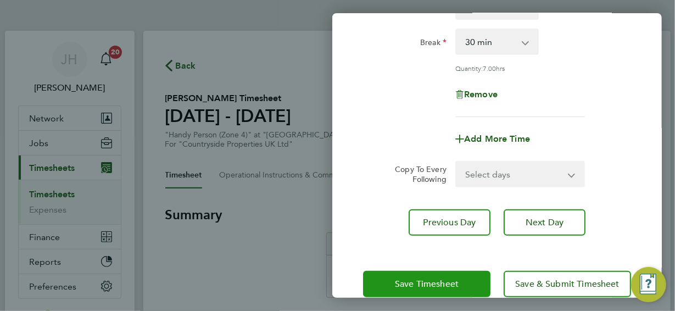
click at [442, 281] on span "Save Timesheet" at bounding box center [427, 283] width 64 height 11
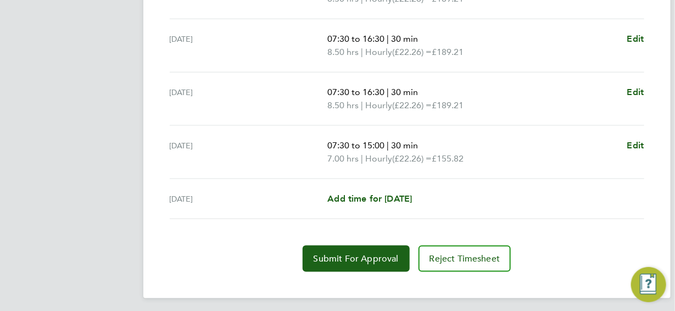
scroll to position [493, 0]
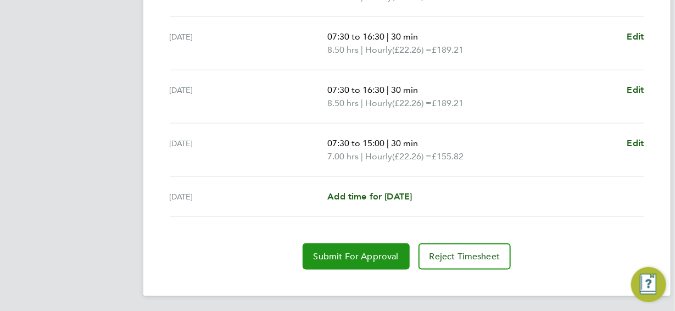
click at [355, 256] on span "Submit For Approval" at bounding box center [355, 256] width 85 height 11
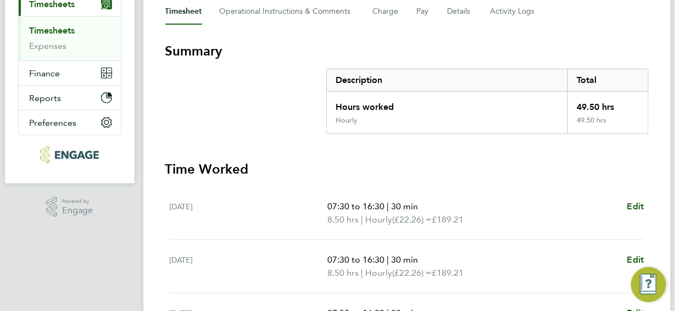
scroll to position [0, 0]
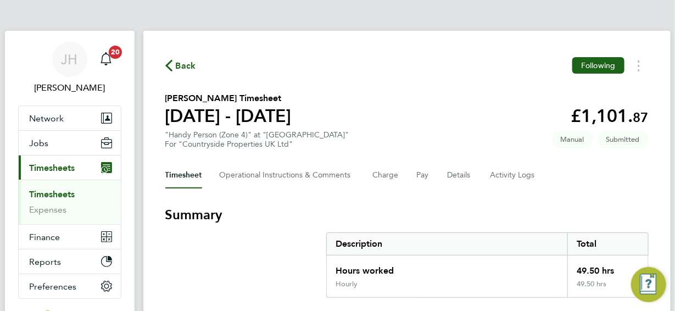
click at [189, 62] on span "Back" at bounding box center [186, 65] width 20 height 13
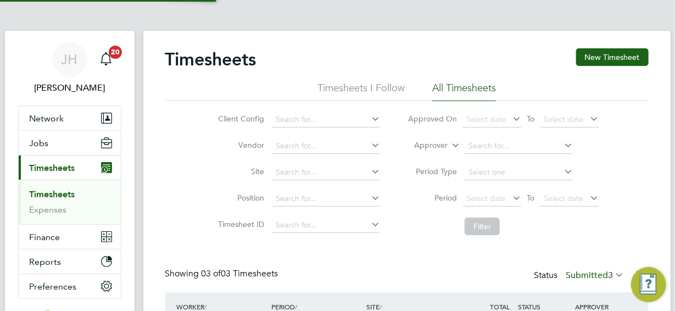
scroll to position [28, 95]
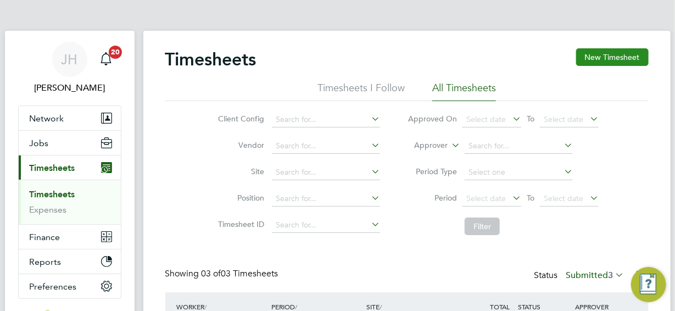
click at [616, 55] on button "New Timesheet" at bounding box center [612, 57] width 72 height 18
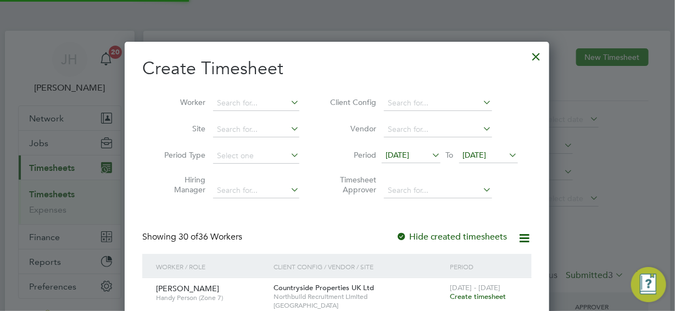
scroll to position [1573, 425]
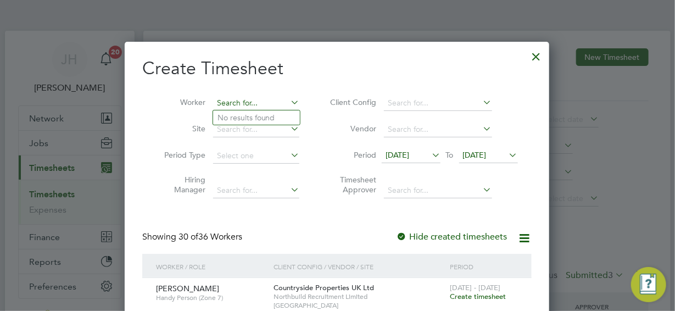
click at [223, 102] on input at bounding box center [256, 103] width 86 height 15
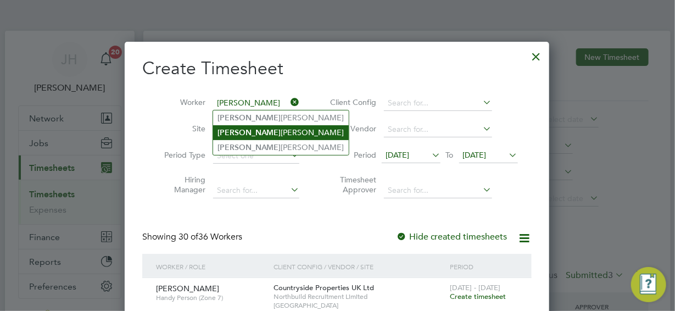
click at [243, 133] on li "Jamie Tomkinson" at bounding box center [281, 132] width 136 height 15
type input "Jamie Tomkinson"
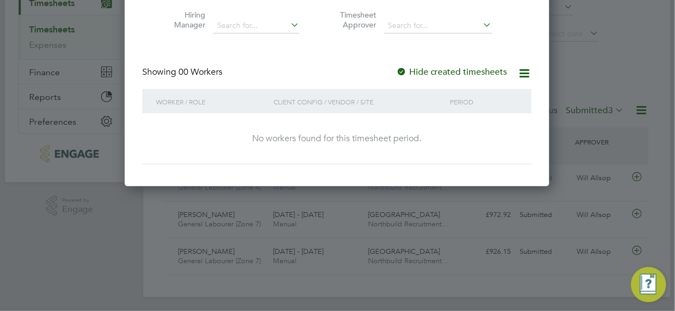
scroll to position [0, 0]
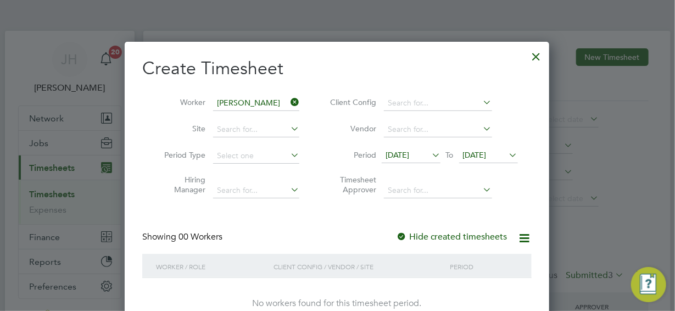
click at [429, 154] on icon at bounding box center [429, 154] width 0 height 15
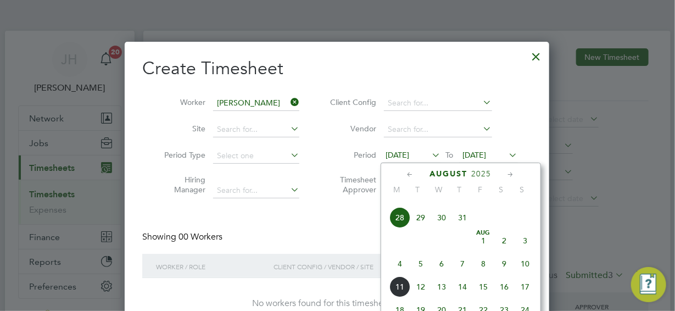
scroll to position [477, 0]
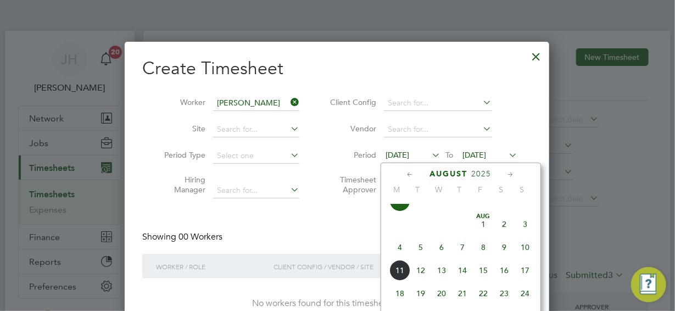
click at [398, 253] on span "4" at bounding box center [399, 247] width 21 height 21
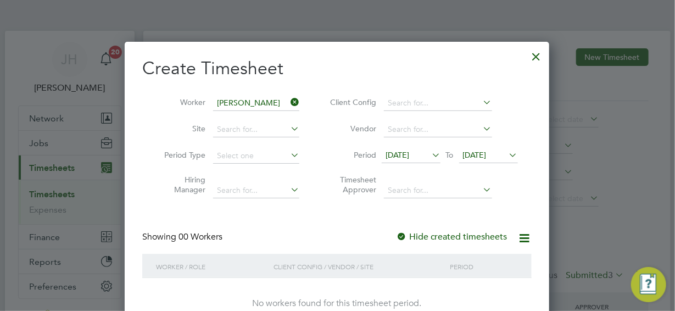
click at [507, 155] on icon at bounding box center [507, 154] width 0 height 15
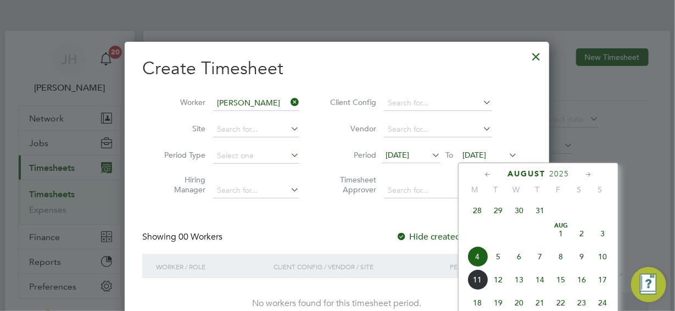
click at [604, 259] on span "10" at bounding box center [602, 256] width 21 height 21
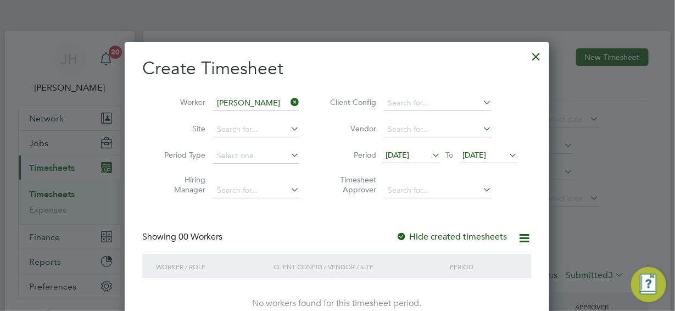
click at [535, 56] on div at bounding box center [536, 54] width 20 height 20
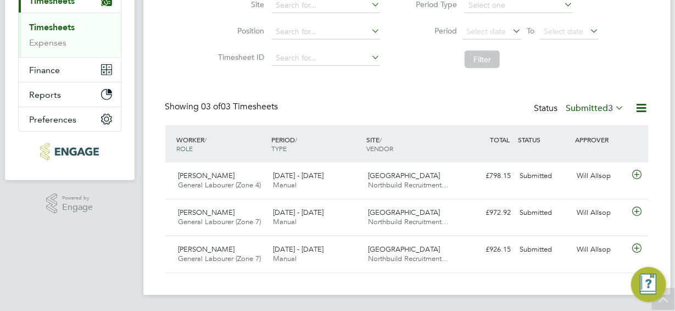
click at [588, 108] on label "Submitted 3" at bounding box center [595, 108] width 58 height 11
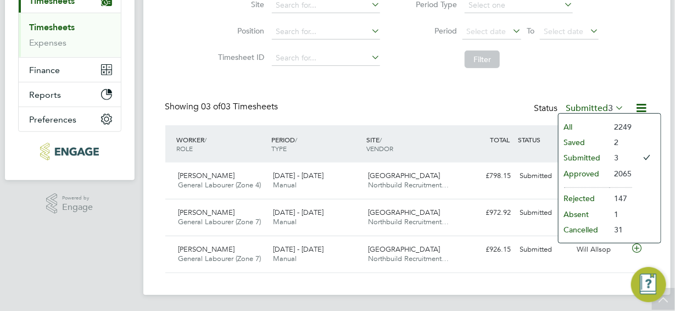
click at [593, 160] on li "Submitted" at bounding box center [583, 157] width 51 height 15
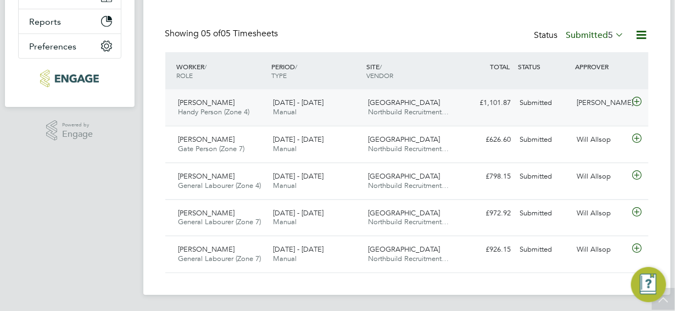
click at [636, 102] on icon at bounding box center [637, 101] width 14 height 9
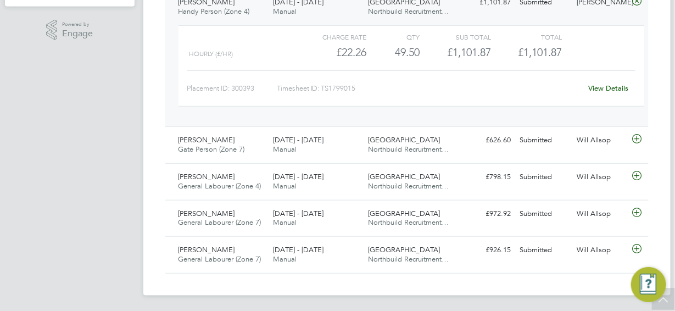
click at [600, 87] on link "View Details" at bounding box center [608, 87] width 40 height 9
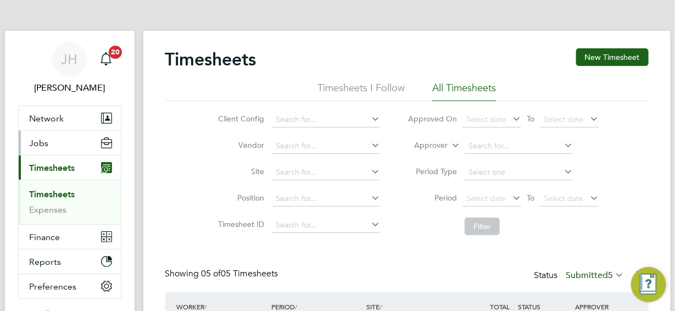
click at [41, 143] on span "Jobs" at bounding box center [39, 143] width 19 height 10
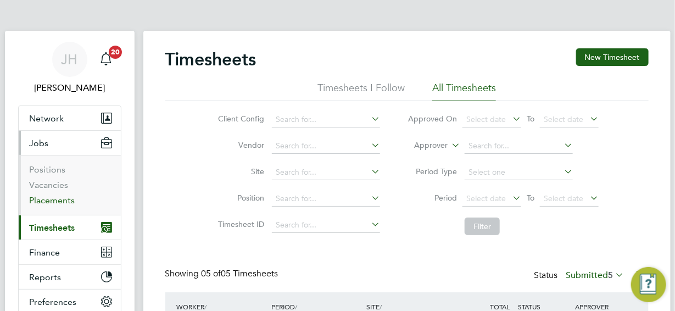
click at [51, 197] on link "Placements" at bounding box center [53, 200] width 46 height 10
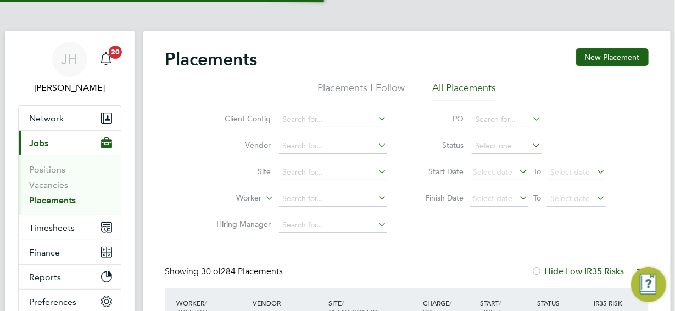
scroll to position [41, 95]
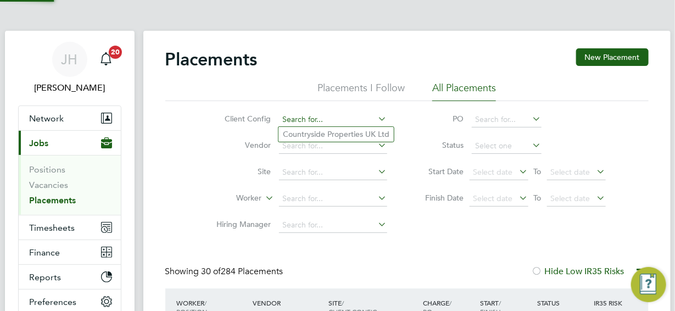
click at [294, 115] on input at bounding box center [333, 119] width 108 height 15
click at [291, 197] on input at bounding box center [333, 198] width 108 height 15
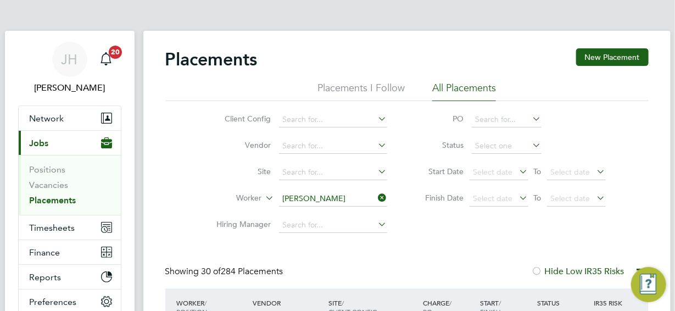
click at [309, 227] on li "Jamie Tomkinson" at bounding box center [346, 228] width 136 height 15
type input "Jamie Tomkinson"
click at [65, 228] on span "Timesheets" at bounding box center [53, 227] width 46 height 10
click at [57, 226] on span "Timesheets" at bounding box center [53, 227] width 46 height 10
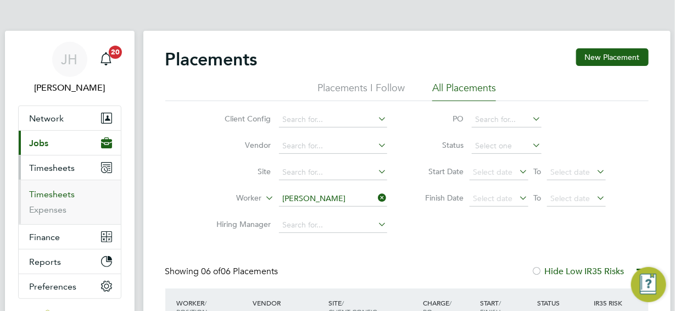
click at [51, 194] on link "Timesheets" at bounding box center [53, 194] width 46 height 10
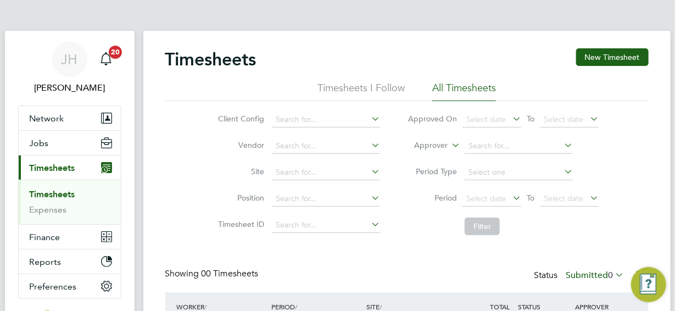
click at [510, 198] on icon at bounding box center [510, 197] width 0 height 15
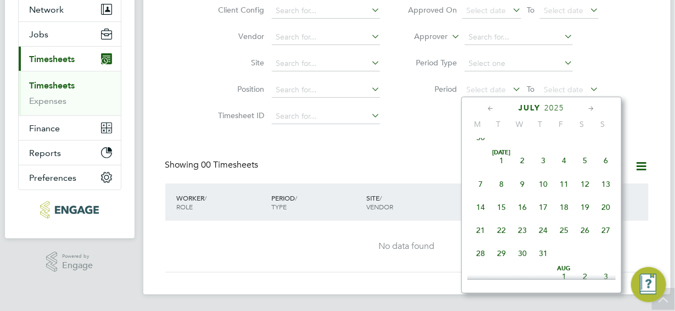
scroll to position [266, 0]
click at [480, 235] on span "28" at bounding box center [480, 230] width 21 height 21
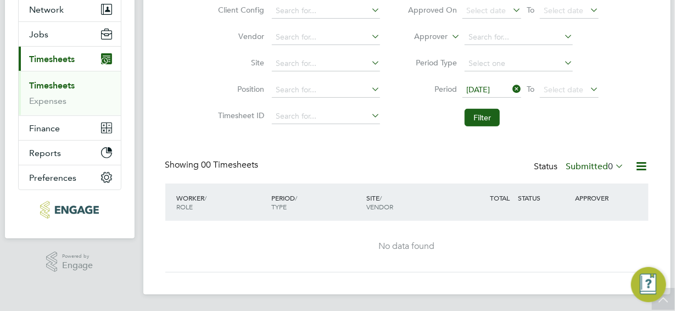
click at [587, 89] on icon at bounding box center [587, 88] width 0 height 15
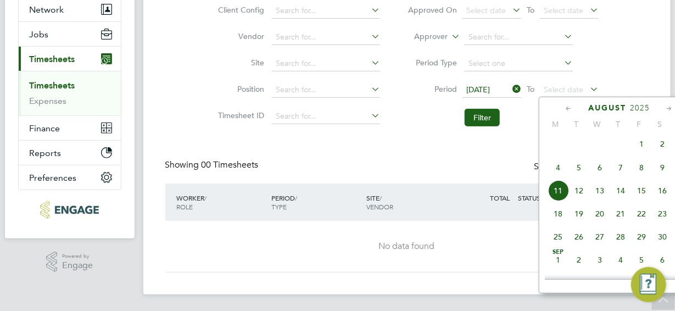
click at [661, 148] on span "2" at bounding box center [662, 143] width 21 height 21
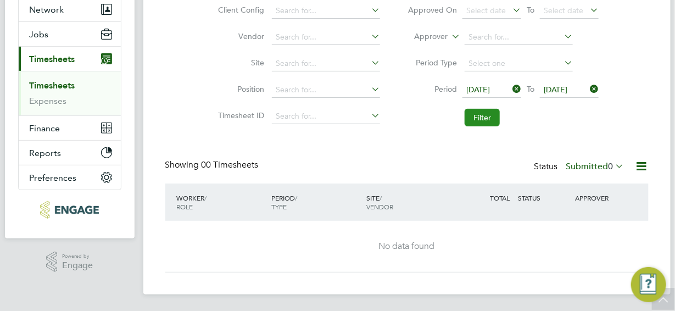
click at [479, 116] on button "Filter" at bounding box center [481, 118] width 35 height 18
click at [613, 165] on icon at bounding box center [613, 165] width 0 height 15
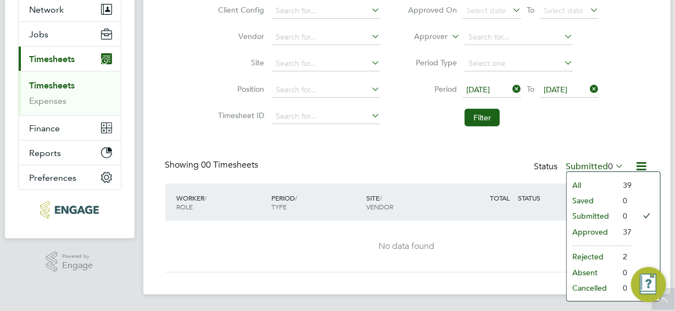
click at [584, 185] on li "All" at bounding box center [592, 184] width 51 height 15
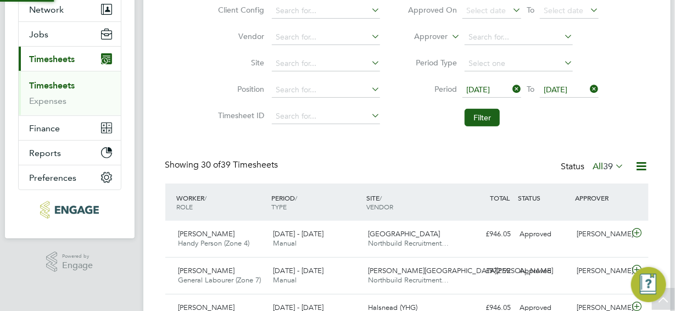
scroll to position [28, 95]
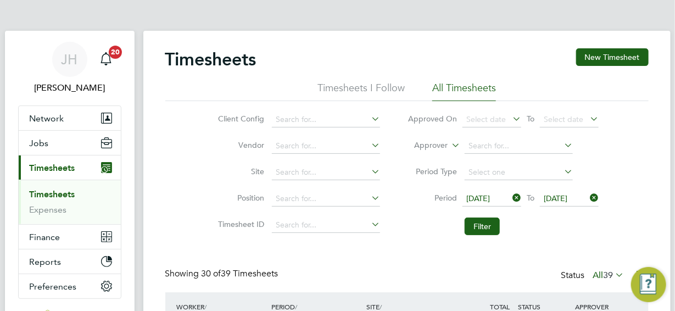
click at [369, 144] on icon at bounding box center [369, 144] width 0 height 15
click at [301, 145] on input at bounding box center [326, 145] width 108 height 15
type input "j"
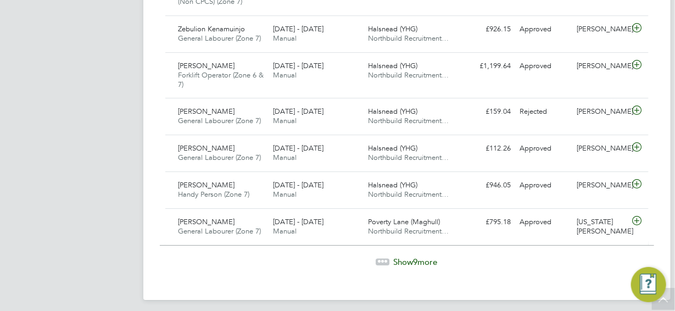
click at [407, 256] on span "Show 9 more" at bounding box center [416, 261] width 44 height 10
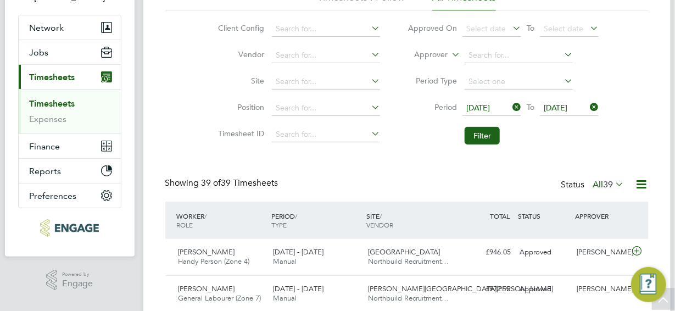
scroll to position [0, 0]
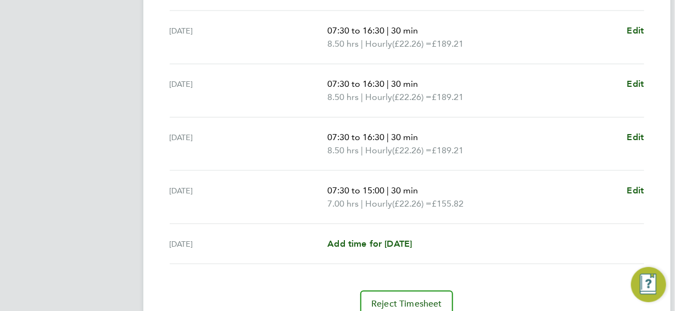
scroll to position [493, 0]
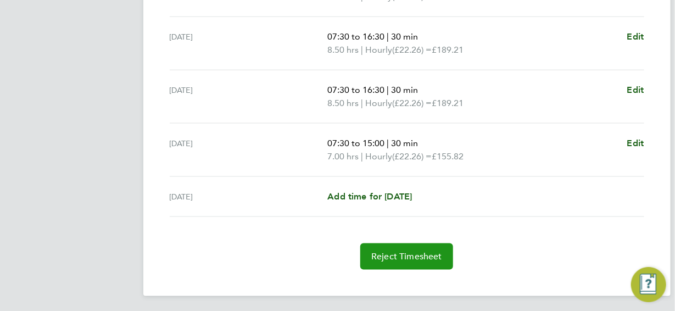
click at [385, 257] on span "Reject Timesheet" at bounding box center [406, 256] width 71 height 11
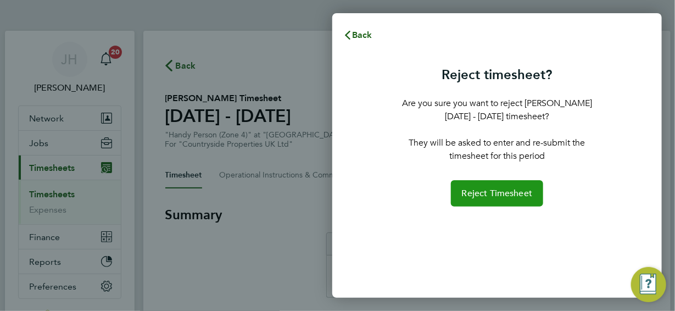
click at [487, 196] on span "Reject Timesheet" at bounding box center [497, 193] width 71 height 11
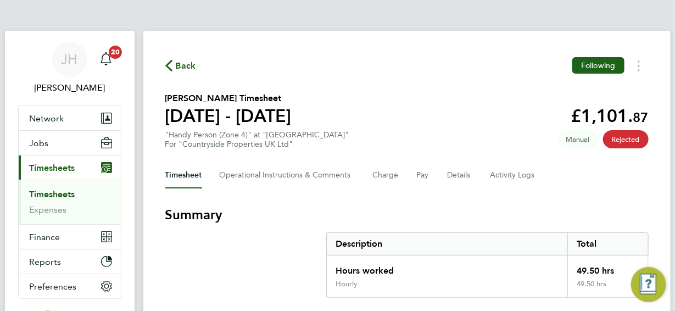
click at [176, 64] on span "Back" at bounding box center [186, 65] width 20 height 13
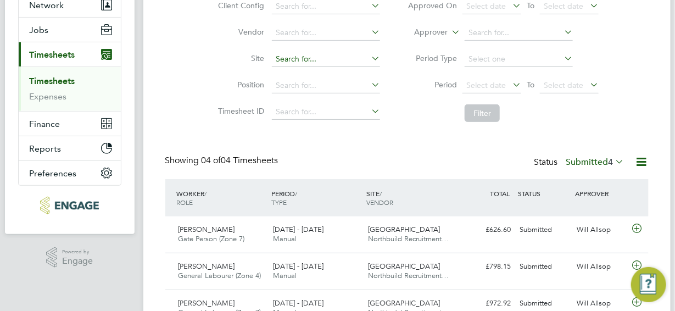
scroll to position [203, 0]
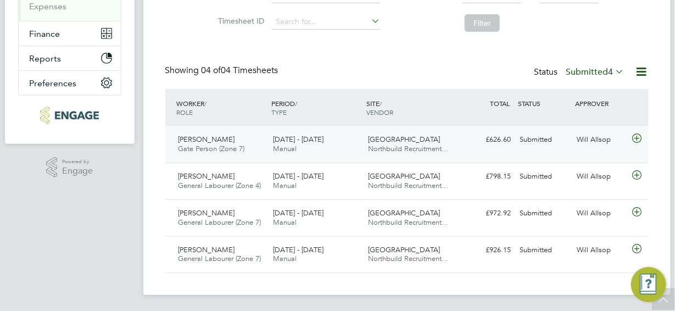
click at [638, 139] on icon at bounding box center [637, 138] width 14 height 9
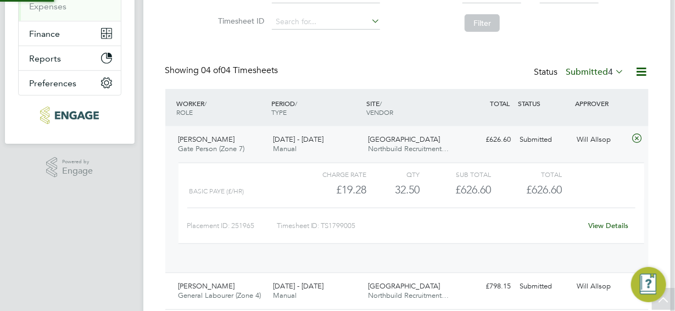
scroll to position [18, 106]
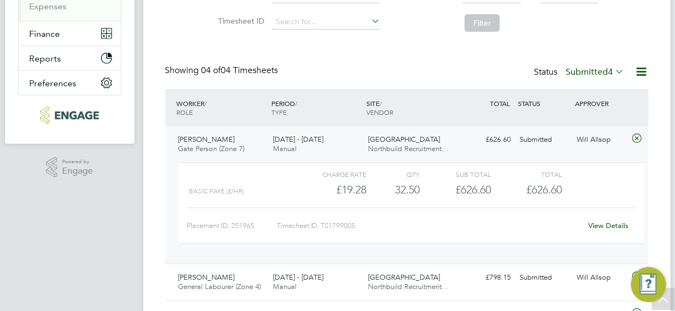
click at [600, 225] on link "View Details" at bounding box center [608, 225] width 40 height 9
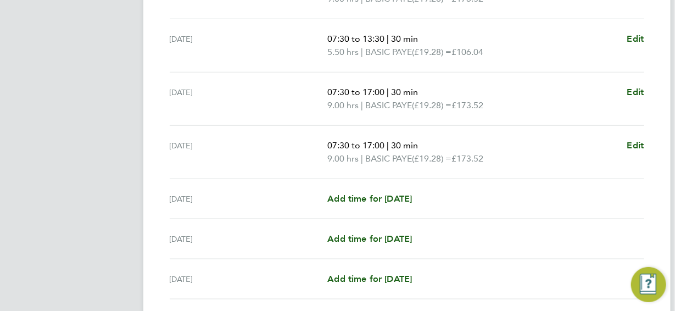
scroll to position [467, 0]
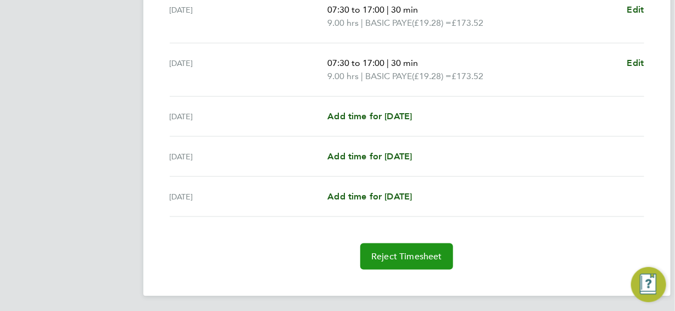
click at [394, 255] on span "Reject Timesheet" at bounding box center [406, 256] width 71 height 11
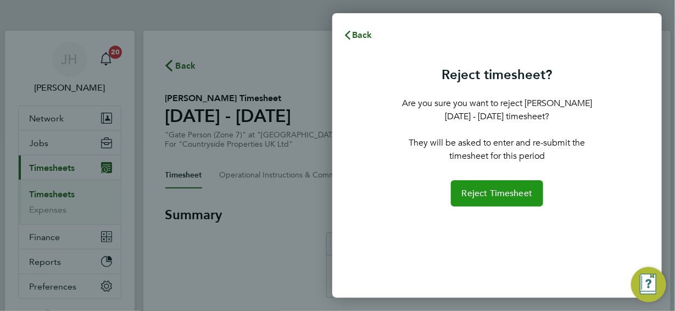
click at [480, 190] on span "Reject Timesheet" at bounding box center [497, 193] width 71 height 11
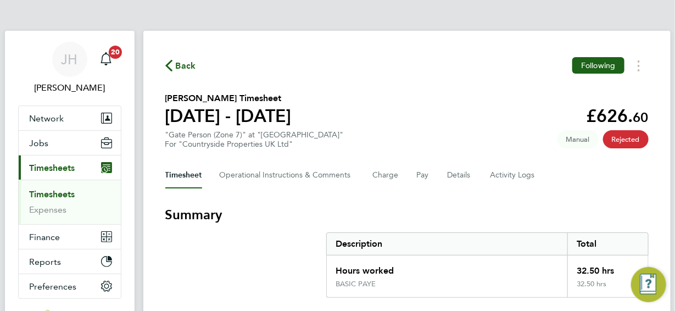
click at [181, 65] on span "Back" at bounding box center [186, 65] width 20 height 13
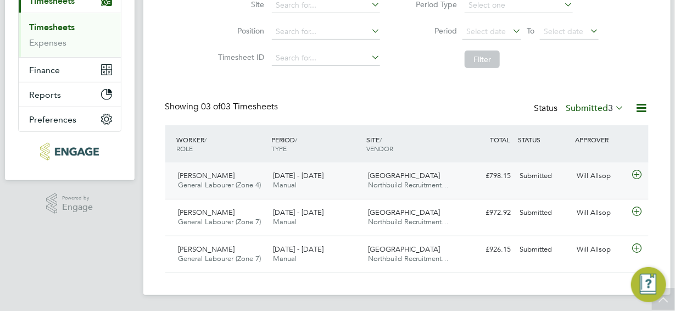
click at [638, 173] on icon at bounding box center [637, 174] width 14 height 9
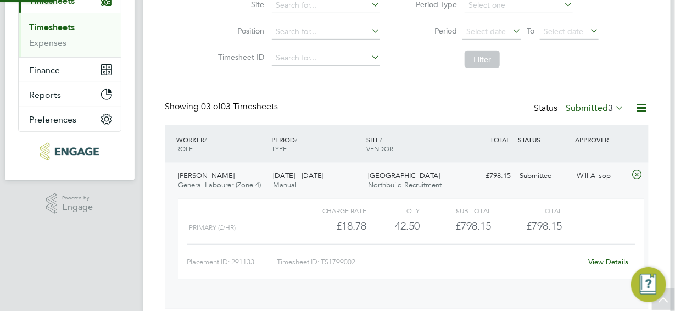
scroll to position [18, 106]
click at [608, 260] on link "View Details" at bounding box center [608, 261] width 40 height 9
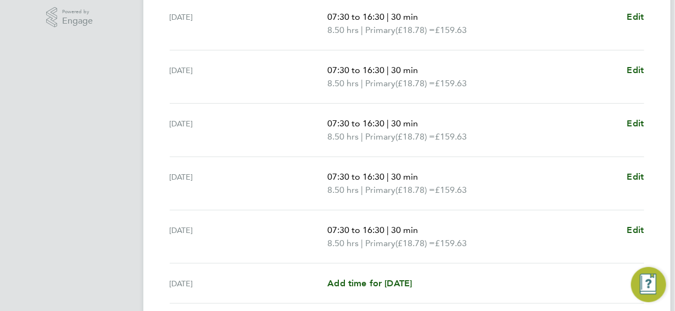
scroll to position [480, 0]
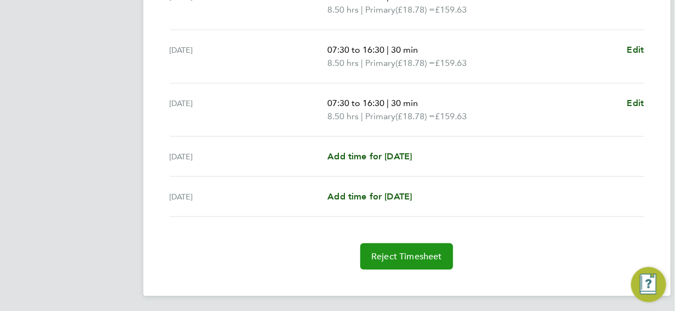
click at [407, 255] on span "Reject Timesheet" at bounding box center [406, 256] width 71 height 11
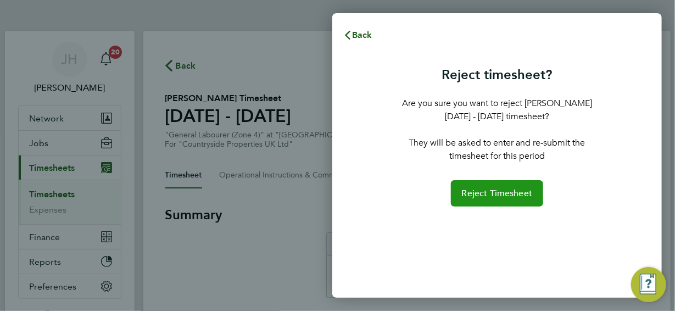
click at [490, 190] on span "Reject Timesheet" at bounding box center [497, 193] width 71 height 11
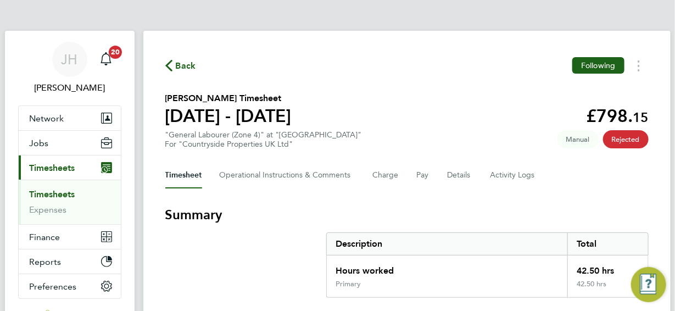
click at [181, 66] on span "Back" at bounding box center [186, 65] width 20 height 13
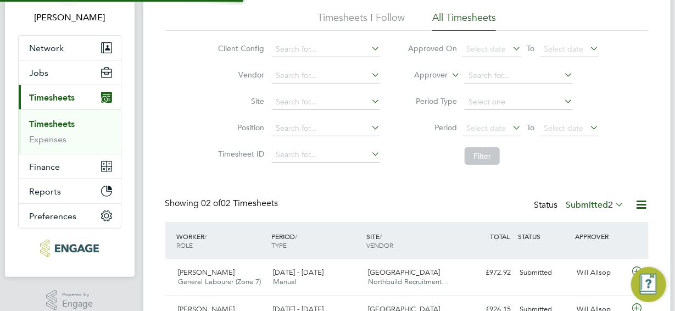
scroll to position [131, 0]
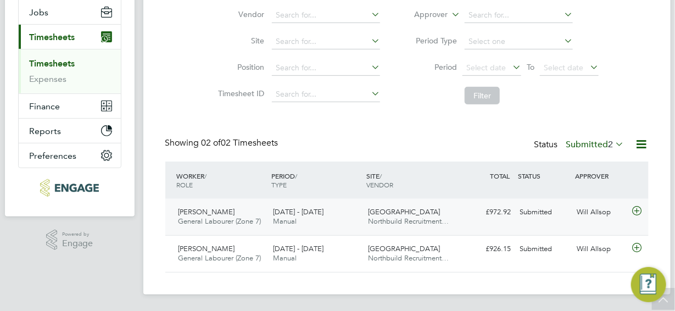
click at [634, 211] on icon at bounding box center [637, 210] width 14 height 9
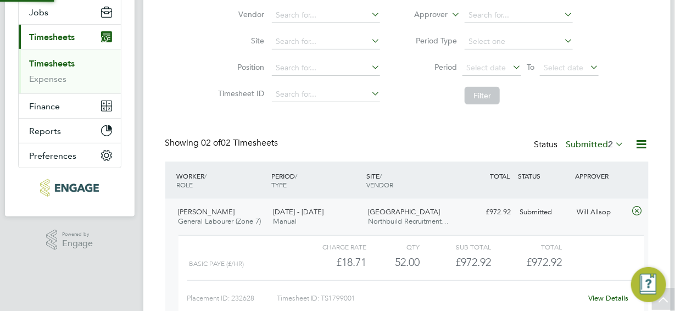
scroll to position [18, 106]
click at [606, 296] on link "View Details" at bounding box center [608, 297] width 40 height 9
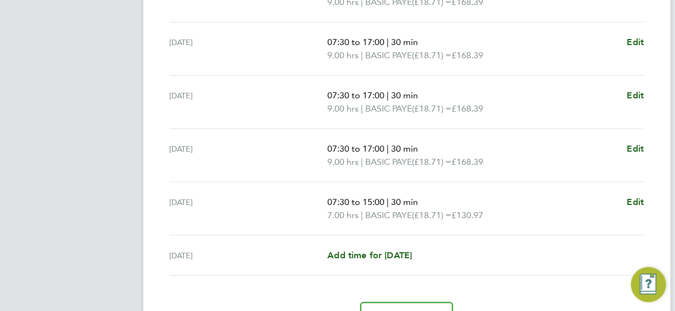
scroll to position [493, 0]
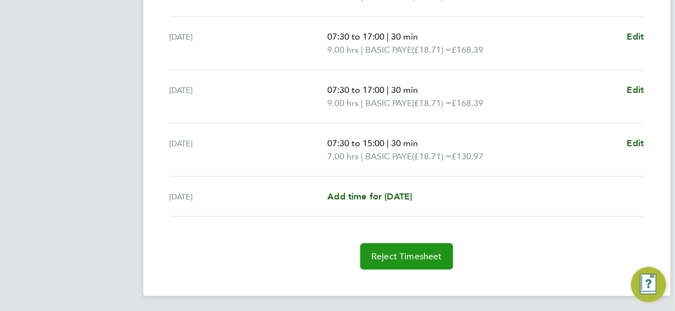
click at [410, 257] on span "Reject Timesheet" at bounding box center [406, 256] width 71 height 11
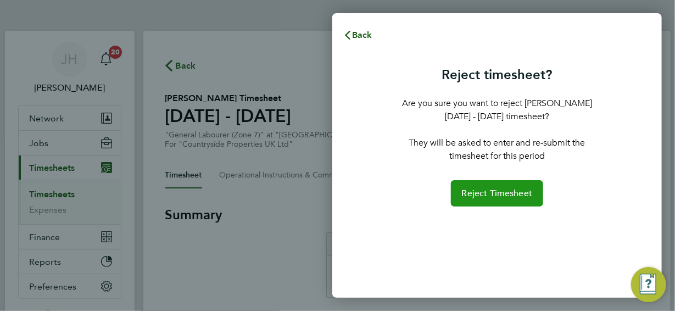
click at [503, 190] on span "Reject Timesheet" at bounding box center [497, 193] width 71 height 11
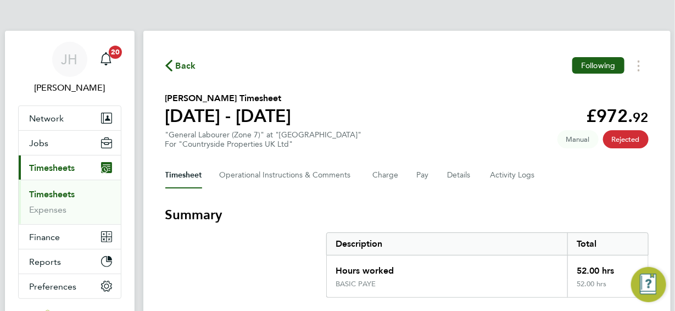
click at [185, 69] on span "Back" at bounding box center [186, 65] width 20 height 13
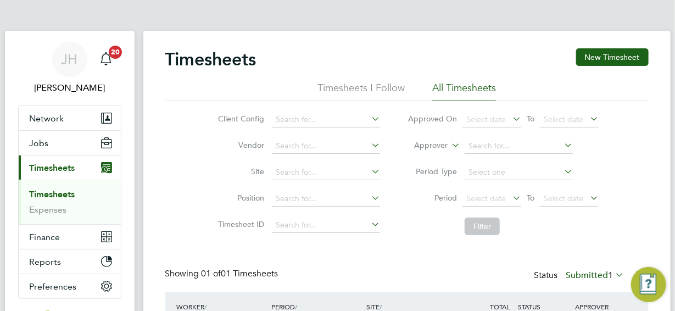
scroll to position [94, 0]
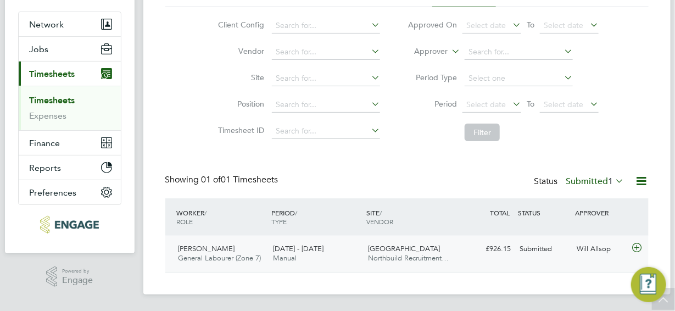
click at [635, 245] on icon at bounding box center [637, 247] width 14 height 9
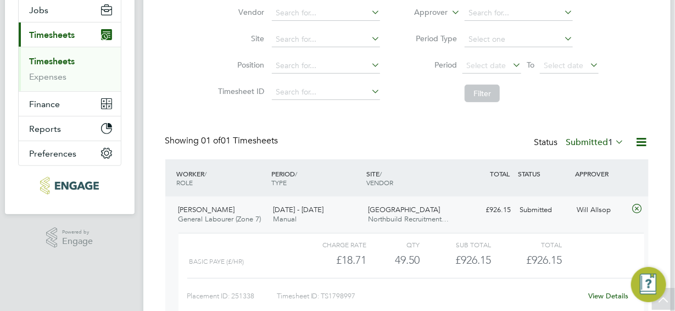
scroll to position [195, 0]
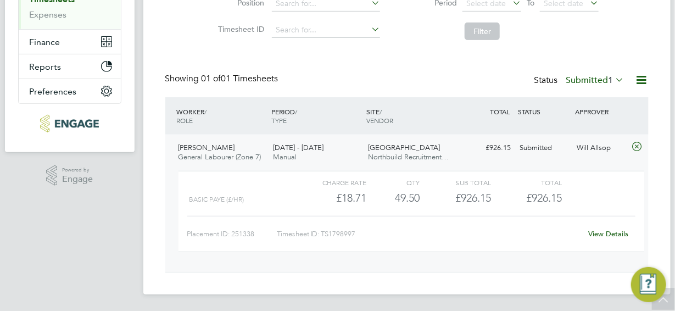
click at [615, 235] on link "View Details" at bounding box center [608, 233] width 40 height 9
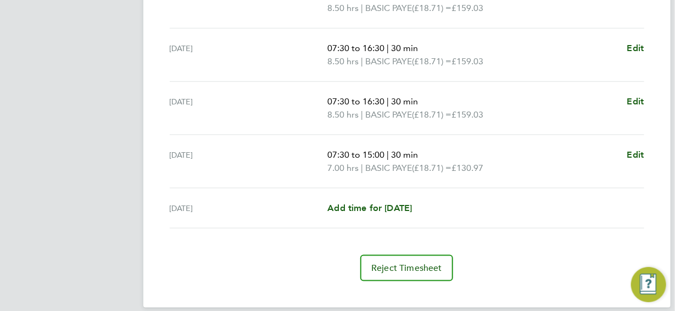
scroll to position [493, 0]
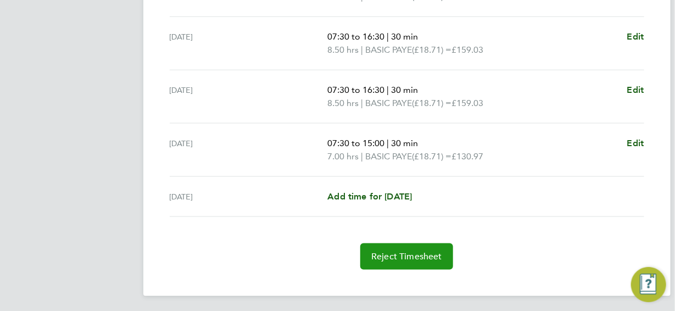
click at [416, 256] on span "Reject Timesheet" at bounding box center [406, 256] width 71 height 11
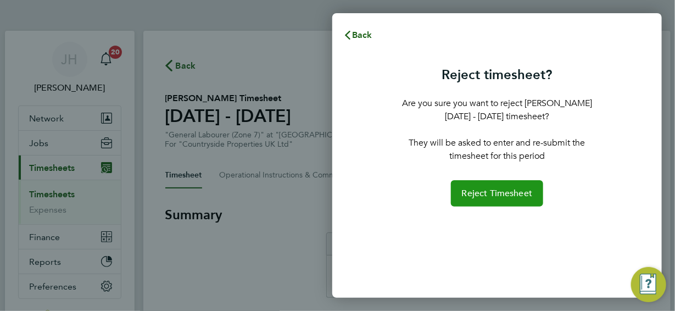
click at [503, 198] on span "Reject Timesheet" at bounding box center [497, 193] width 71 height 11
